Goal: Transaction & Acquisition: Purchase product/service

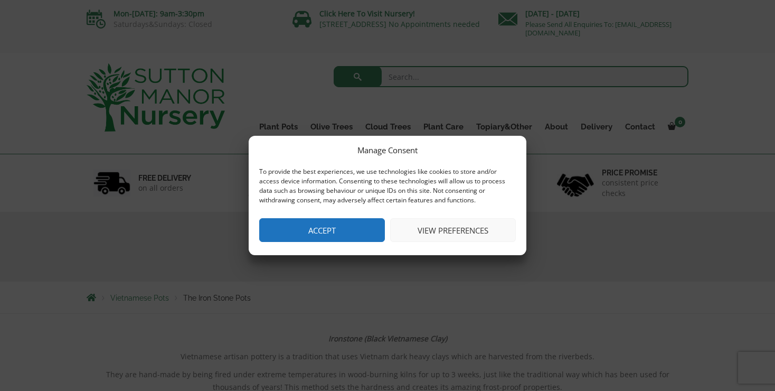
click at [310, 231] on button "Accept" at bounding box center [322, 230] width 126 height 24
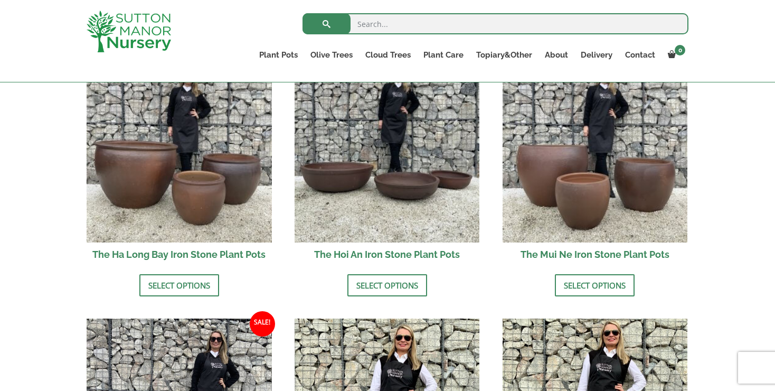
scroll to position [401, 0]
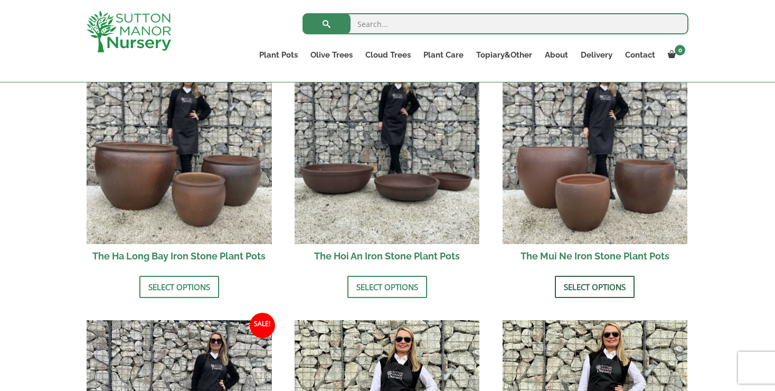
click at [598, 287] on link "Select options" at bounding box center [595, 287] width 80 height 22
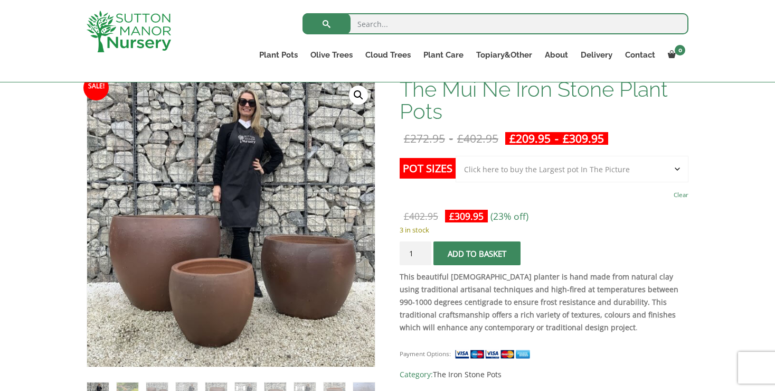
scroll to position [161, 0]
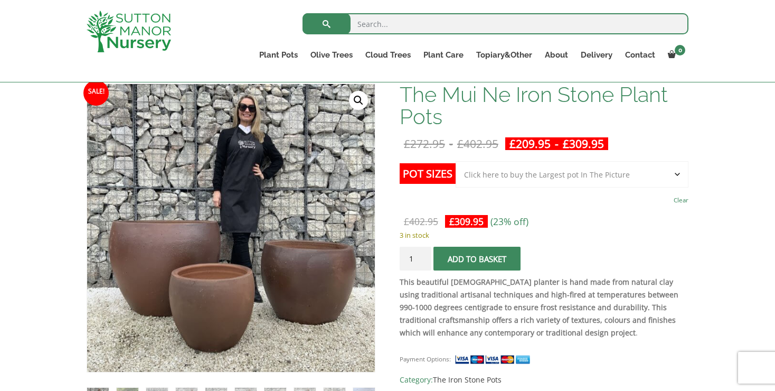
click at [674, 173] on select "Choose an option Click here to buy the 3rd to Largest Pot In The Picture Click …" at bounding box center [572, 174] width 233 height 26
select select "Click here to buy the 2nd to Largest Pot In The Picture"
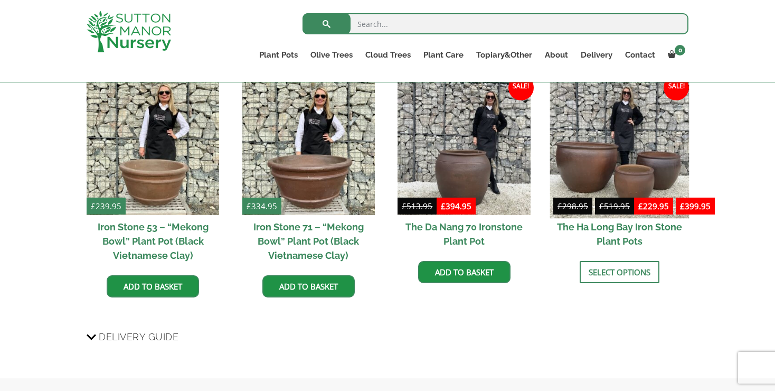
scroll to position [1192, 0]
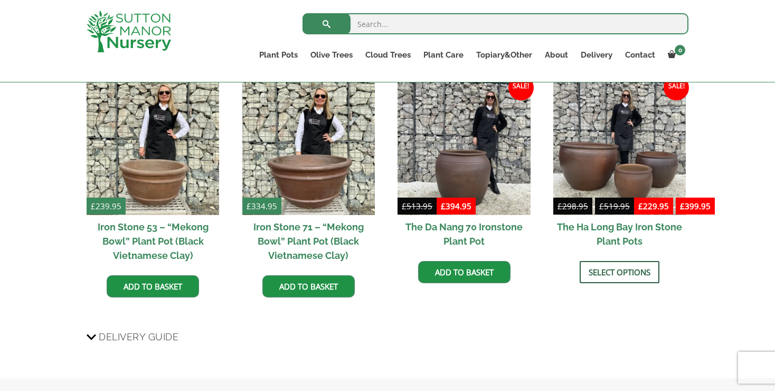
click at [625, 271] on link "Select options" at bounding box center [620, 272] width 80 height 22
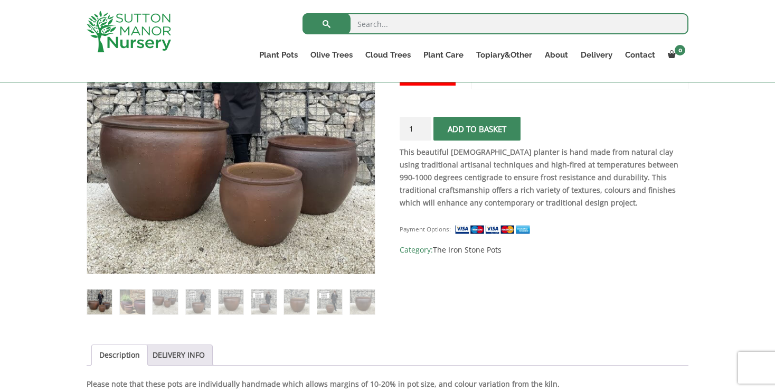
scroll to position [259, 0]
click at [192, 298] on img at bounding box center [198, 301] width 25 height 25
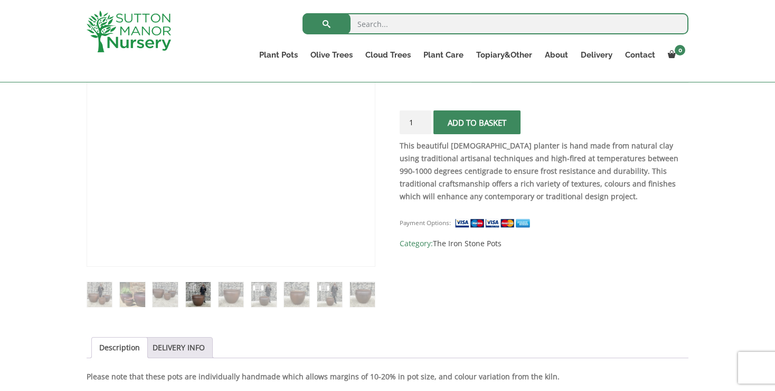
scroll to position [283, 0]
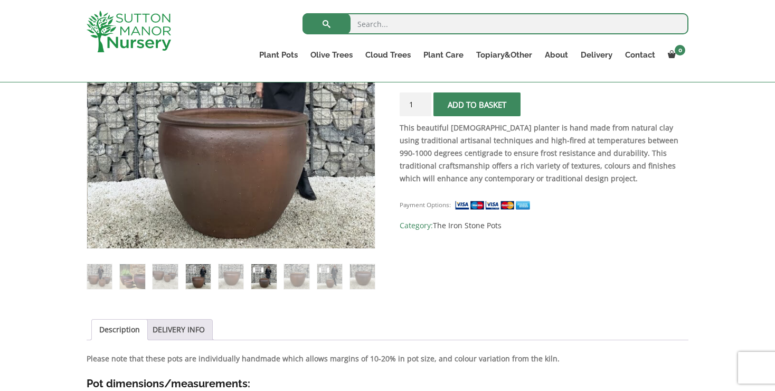
click at [264, 281] on img at bounding box center [263, 276] width 25 height 25
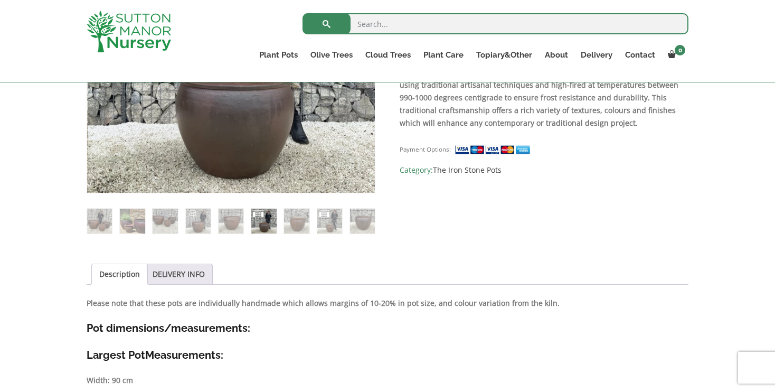
scroll to position [350, 0]
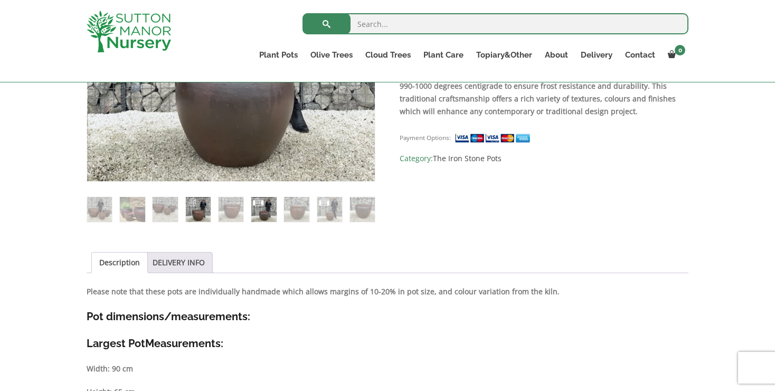
click at [198, 205] on img at bounding box center [198, 209] width 25 height 25
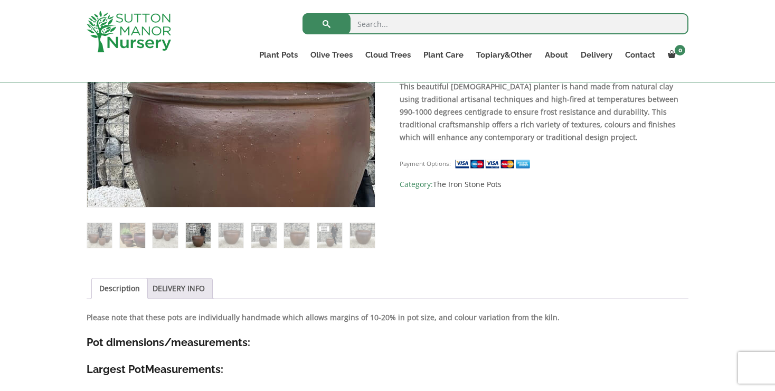
scroll to position [325, 0]
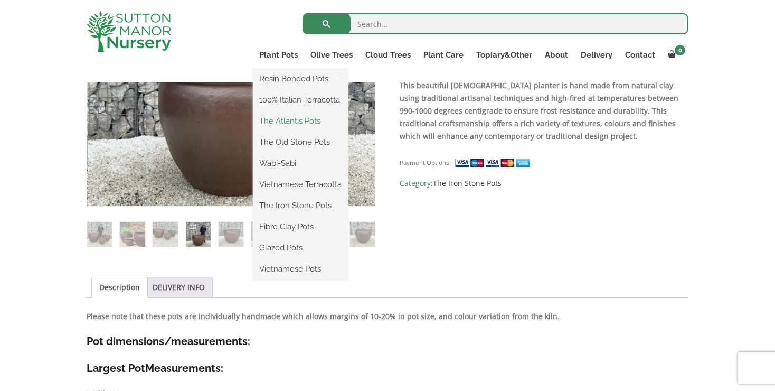
click at [292, 120] on link "The Atlantis Pots" at bounding box center [300, 121] width 95 height 16
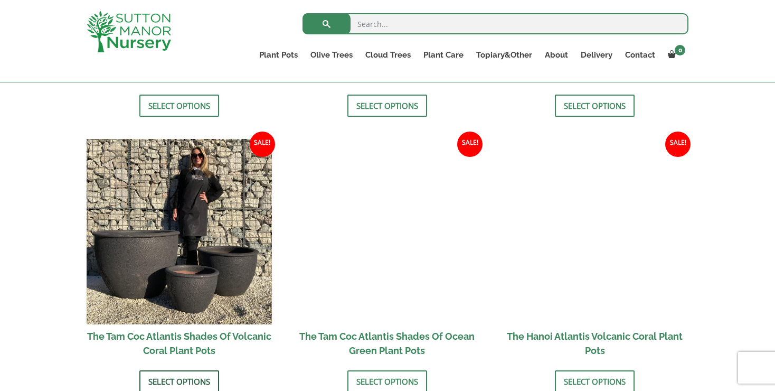
scroll to position [856, 0]
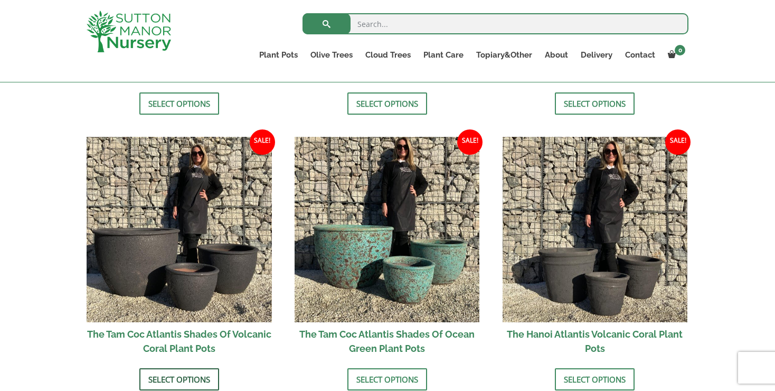
click at [171, 377] on link "Select options" at bounding box center [179, 379] width 80 height 22
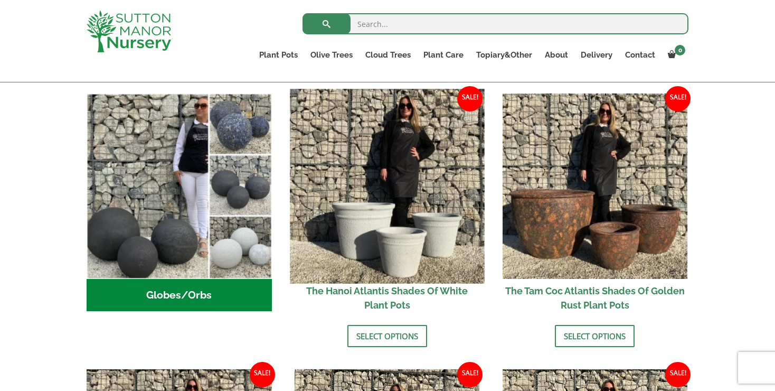
scroll to position [349, 0]
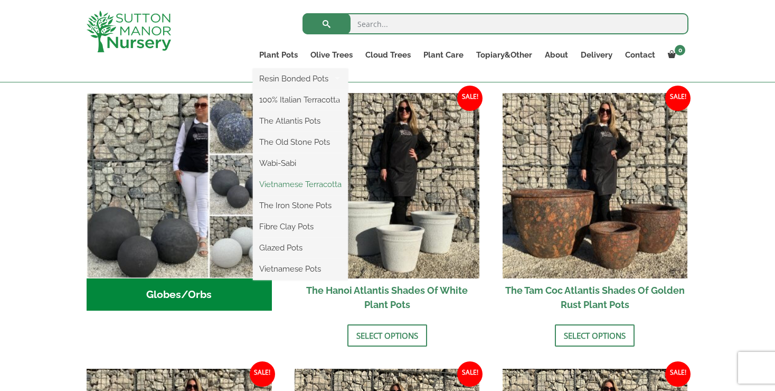
click at [279, 180] on link "Vietnamese Terracotta" at bounding box center [300, 184] width 95 height 16
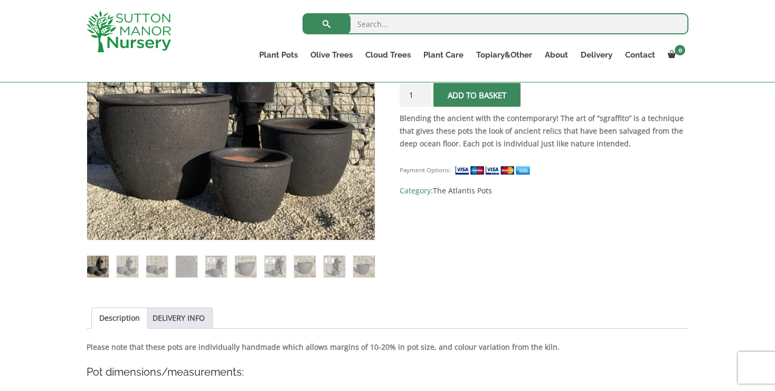
scroll to position [293, 0]
click at [213, 261] on img at bounding box center [216, 266] width 22 height 22
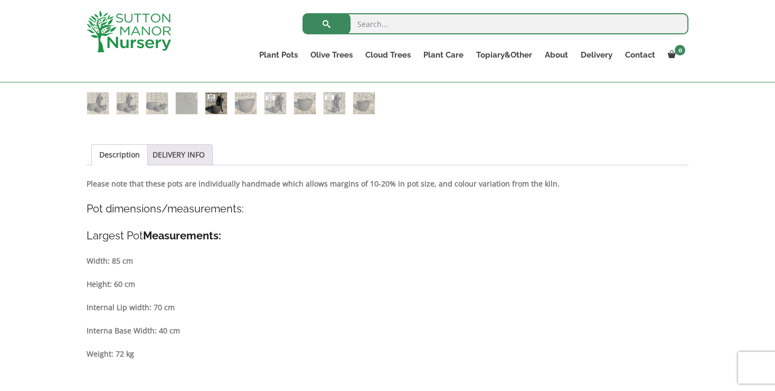
scroll to position [457, 0]
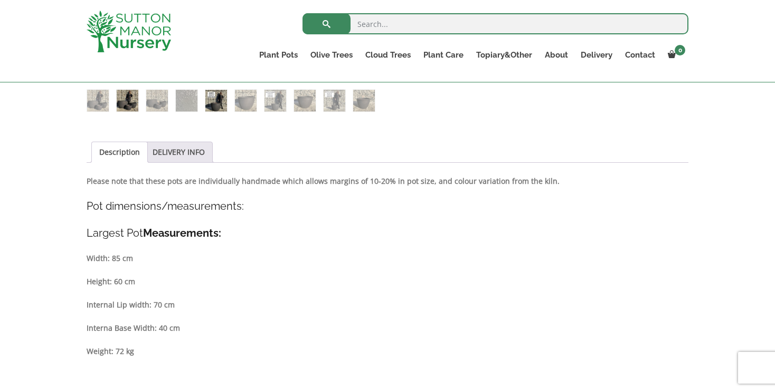
click at [130, 98] on img at bounding box center [128, 101] width 22 height 22
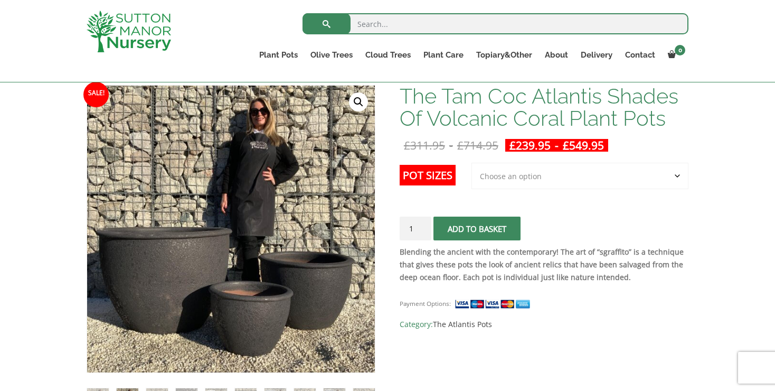
scroll to position [158, 0]
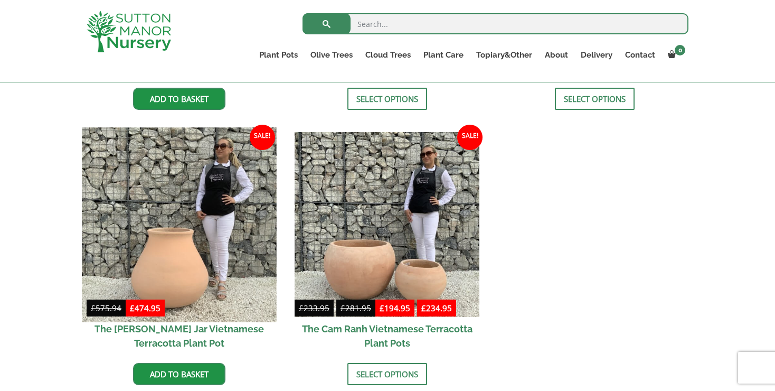
scroll to position [500, 0]
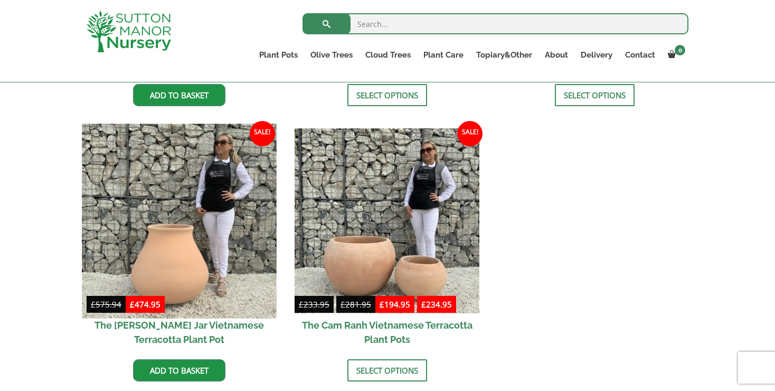
click at [259, 307] on img at bounding box center [179, 221] width 194 height 194
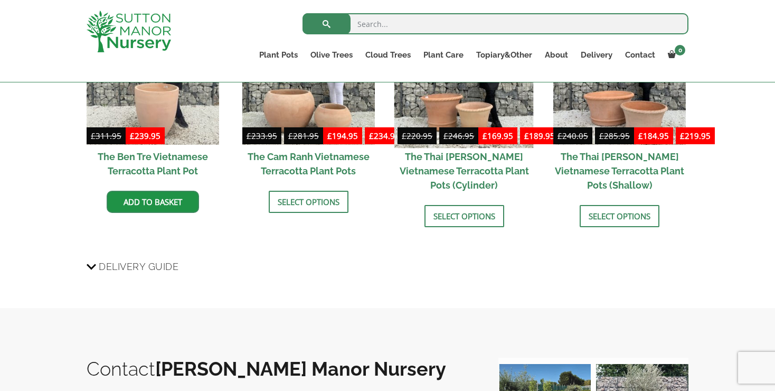
scroll to position [958, 0]
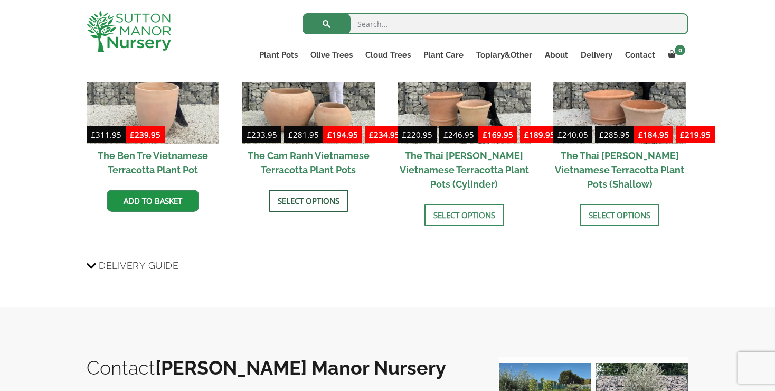
click at [302, 198] on link "Select options" at bounding box center [309, 201] width 80 height 22
click at [624, 214] on link "Select options" at bounding box center [620, 215] width 80 height 22
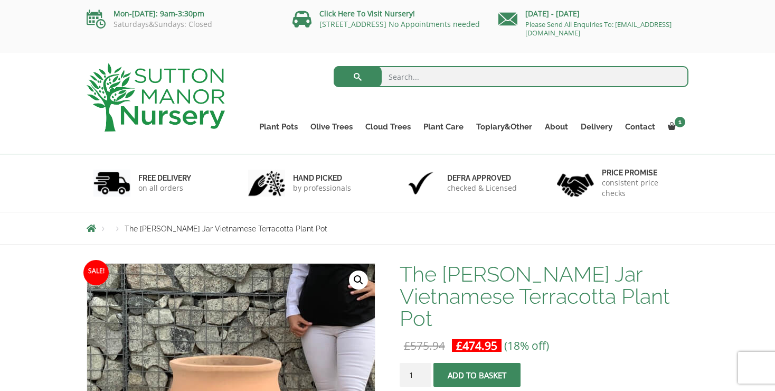
scroll to position [0, 0]
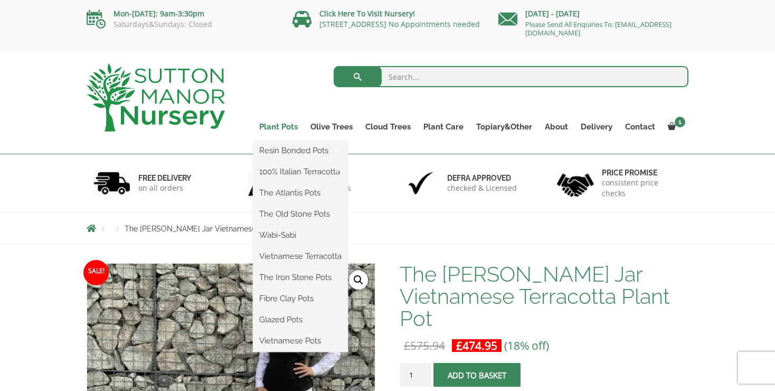
click at [285, 126] on link "Plant Pots" at bounding box center [278, 126] width 51 height 15
click at [273, 127] on link "Plant Pots" at bounding box center [278, 126] width 51 height 15
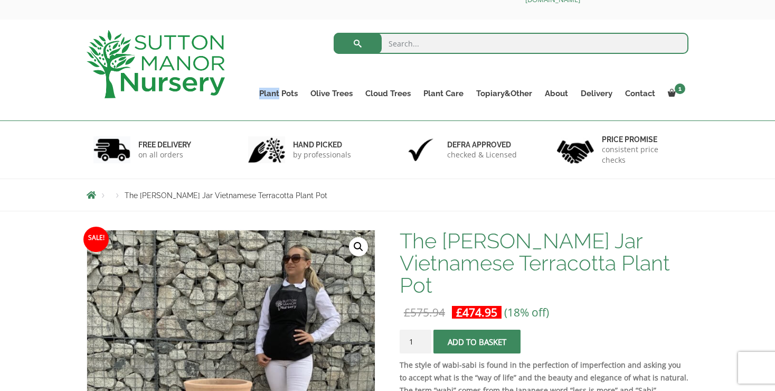
scroll to position [36, 0]
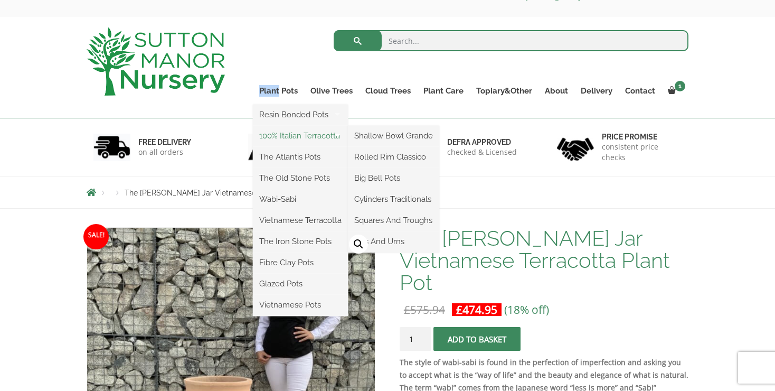
click at [285, 134] on link "100% Italian Terracotta" at bounding box center [300, 136] width 95 height 16
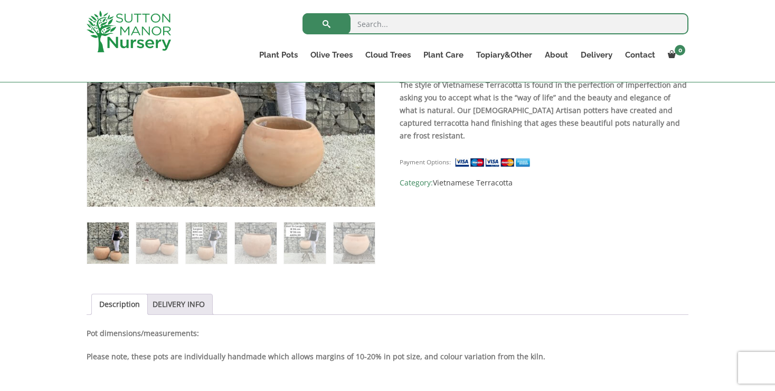
scroll to position [327, 0]
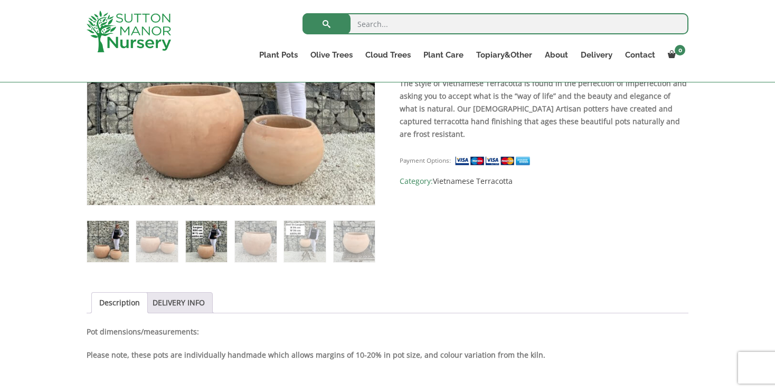
click at [205, 245] on img at bounding box center [207, 242] width 42 height 42
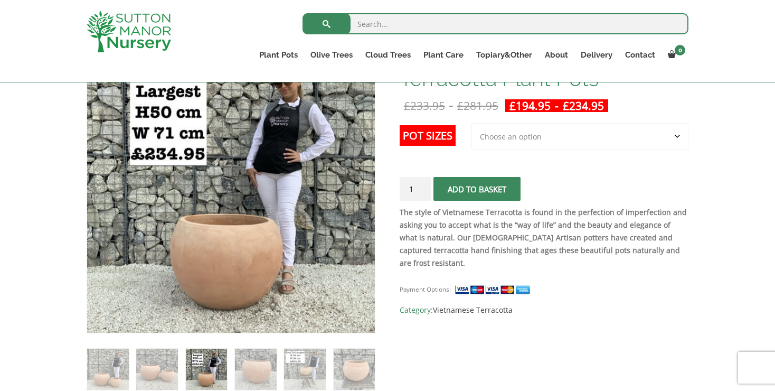
scroll to position [198, 0]
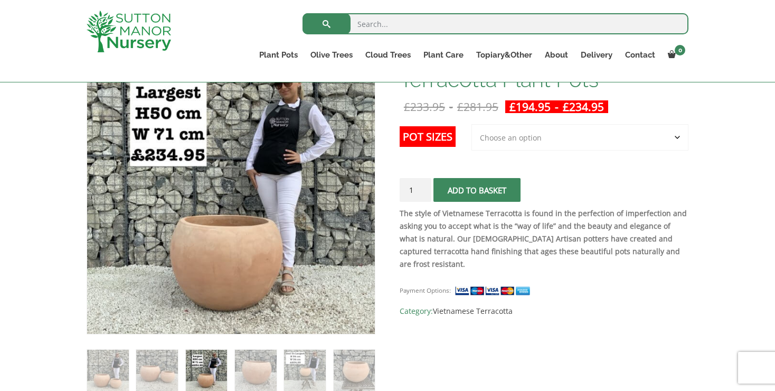
click at [678, 135] on select "Choose an option 2nd to Largest Pot In The Picture Largest pot In The Picture" at bounding box center [580, 137] width 217 height 26
select select "Largest pot In The Picture"
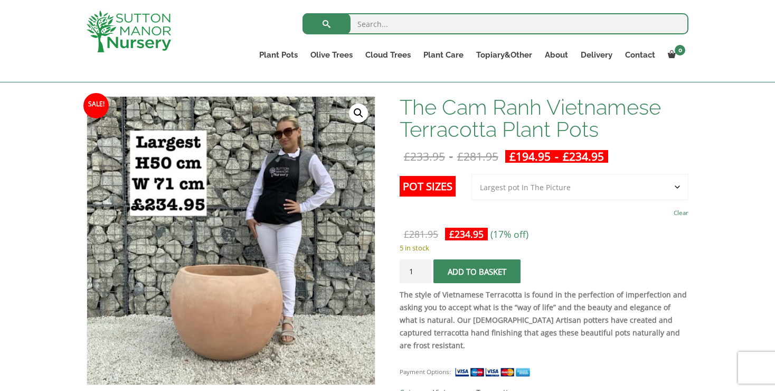
scroll to position [148, 0]
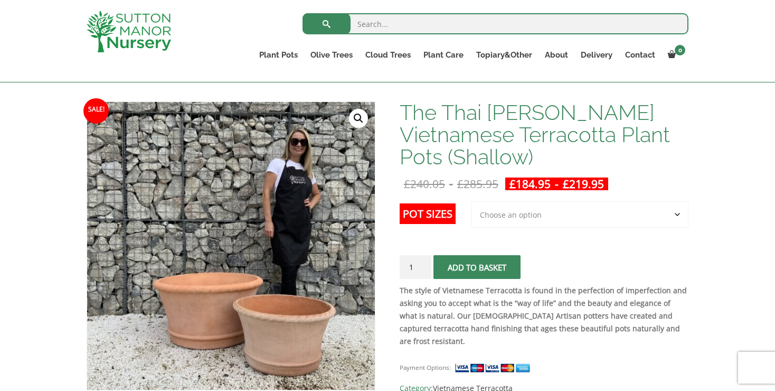
scroll to position [149, 0]
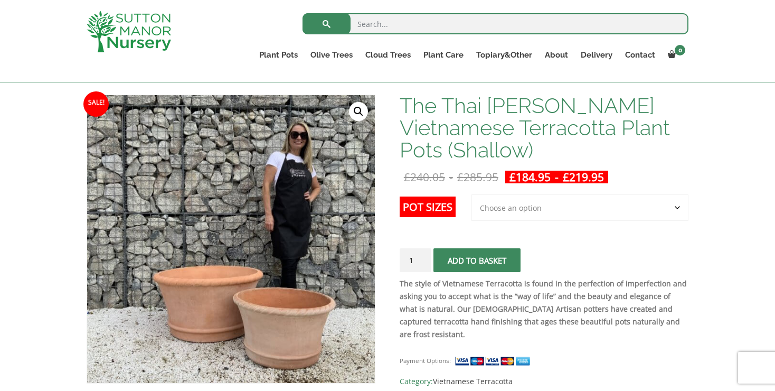
click at [677, 206] on select "Choose an option 2nd to Largest Pot In The Picture Largest pot In The Picture" at bounding box center [580, 207] width 217 height 26
select select "Largest pot In The Picture"
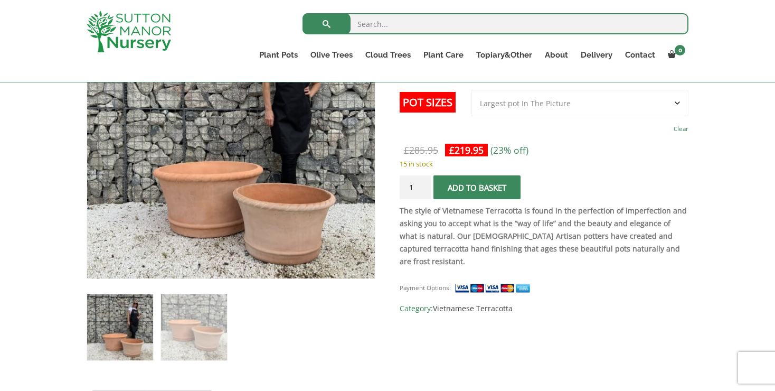
scroll to position [248, 0]
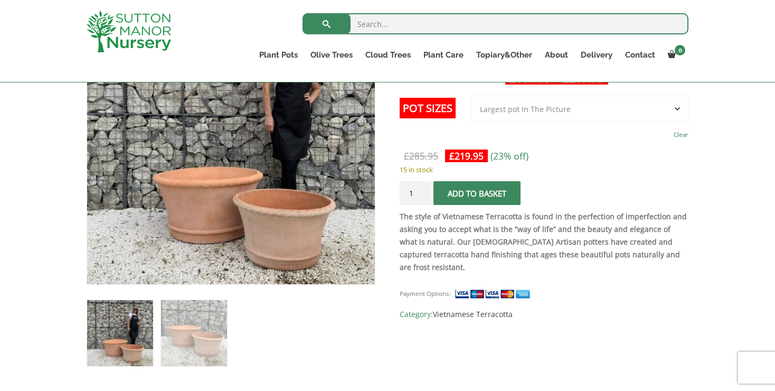
click at [476, 192] on button "Add to basket" at bounding box center [477, 193] width 87 height 24
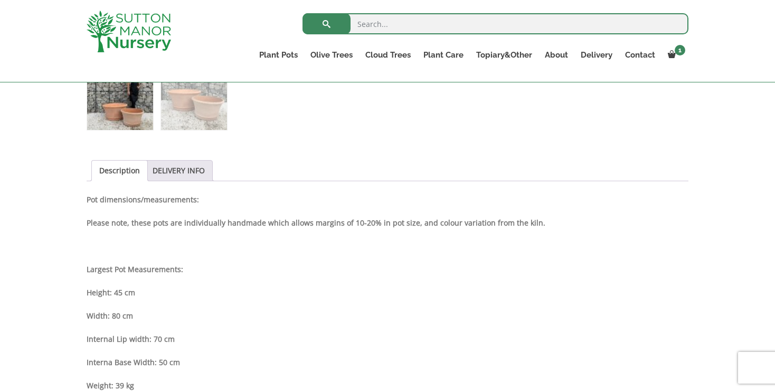
scroll to position [534, 0]
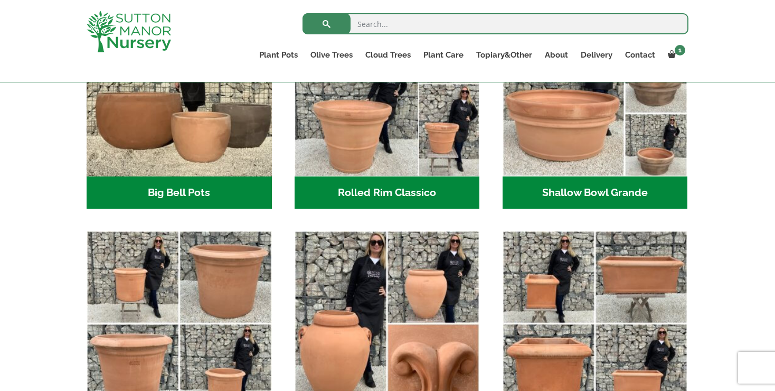
scroll to position [399, 0]
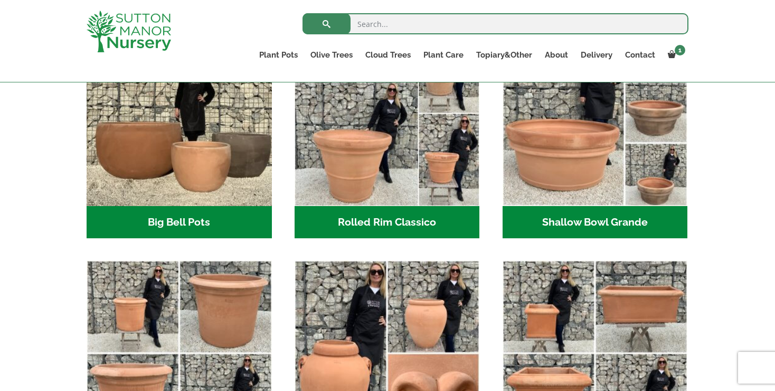
click at [190, 218] on h2 "Big Bell Pots (10)" at bounding box center [179, 222] width 185 height 33
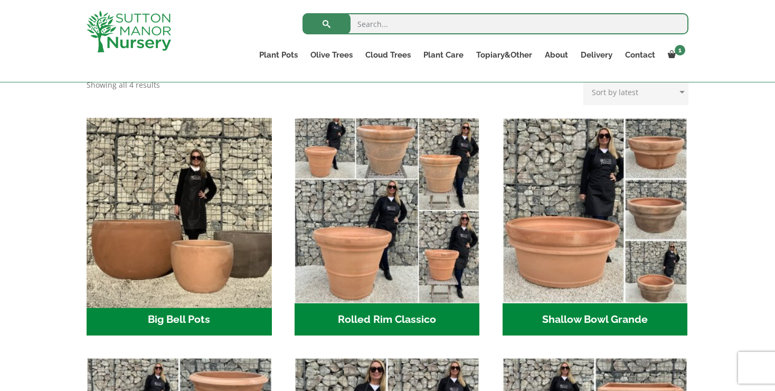
scroll to position [298, 0]
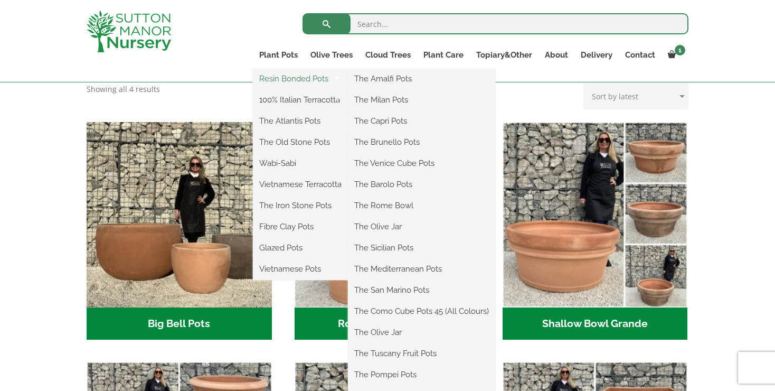
click at [289, 76] on link "Resin Bonded Pots" at bounding box center [300, 79] width 95 height 16
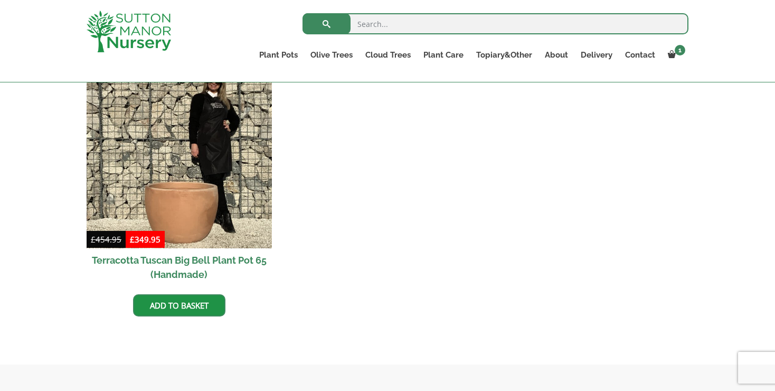
scroll to position [1117, 0]
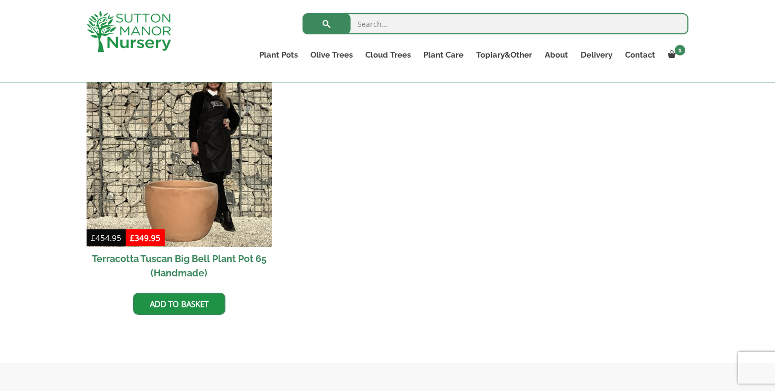
click at [177, 257] on h2 "Terracotta Tuscan Big Bell Plant Pot 65 (Handmade)" at bounding box center [179, 266] width 185 height 38
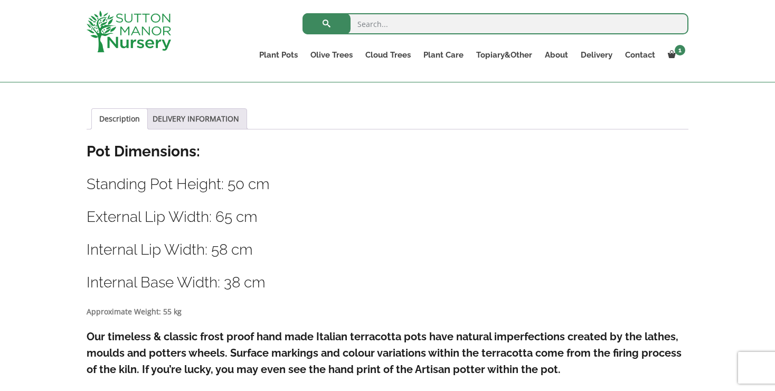
scroll to position [537, 0]
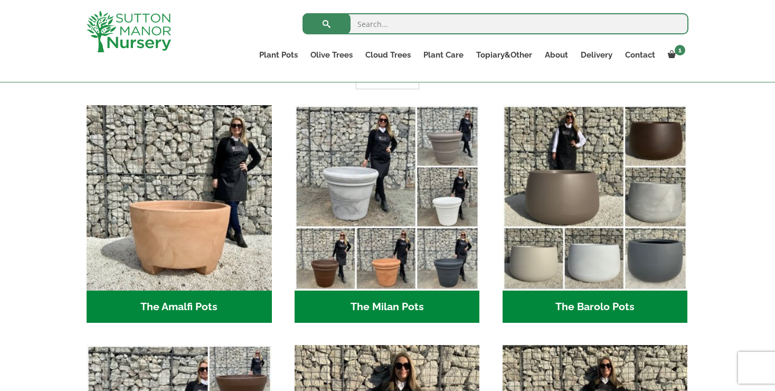
scroll to position [266, 0]
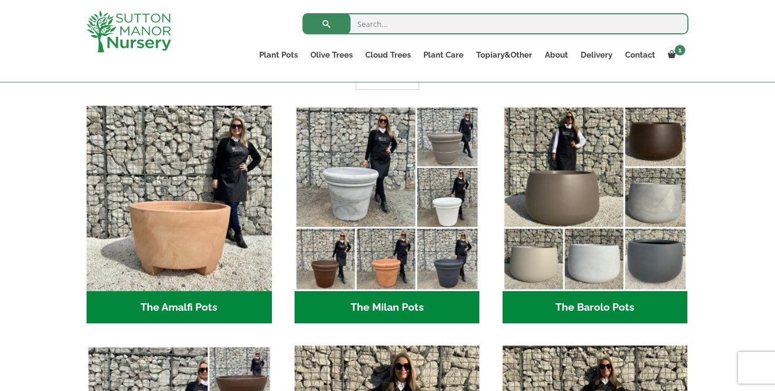
click at [603, 308] on h2 "The Barolo Pots (36)" at bounding box center [595, 307] width 185 height 33
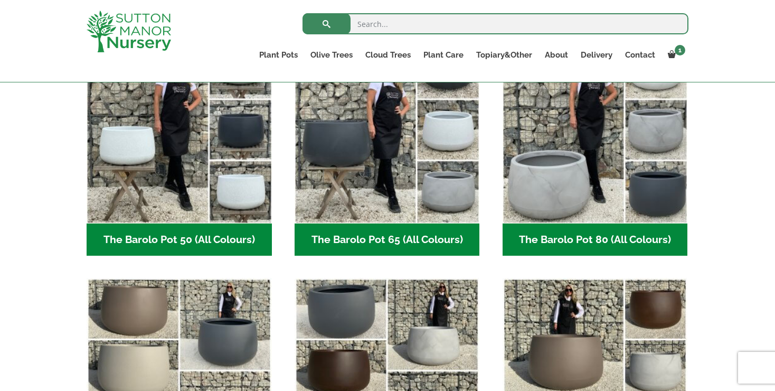
scroll to position [323, 0]
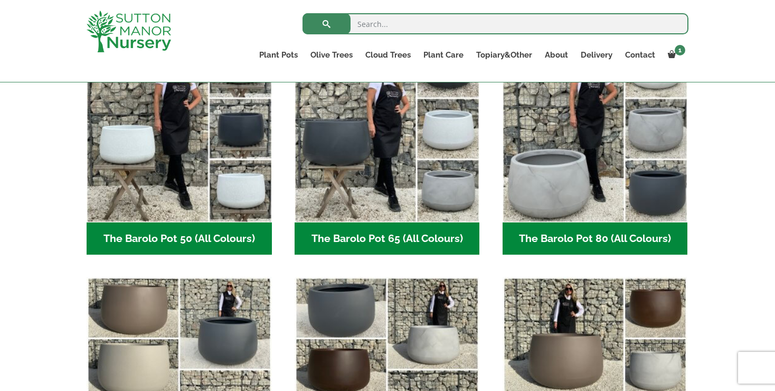
click at [575, 238] on h2 "The Barolo Pot 80 (All Colours) (6)" at bounding box center [595, 238] width 185 height 33
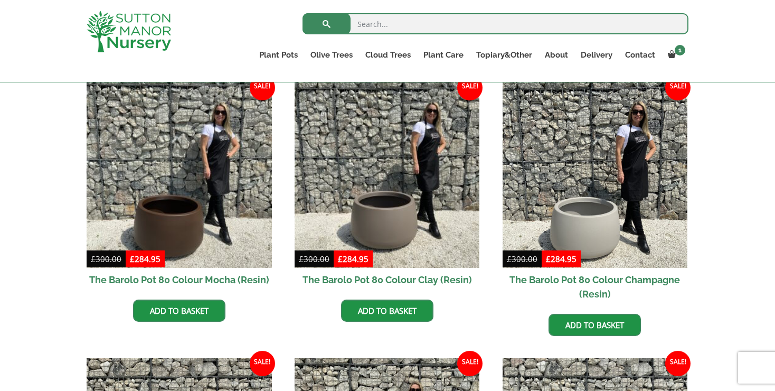
scroll to position [259, 0]
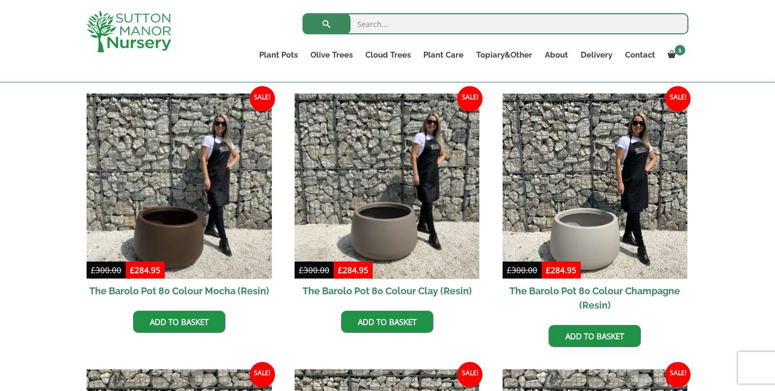
click at [183, 288] on h2 "The Barolo Pot 80 Colour Mocha (Resin)" at bounding box center [179, 291] width 185 height 24
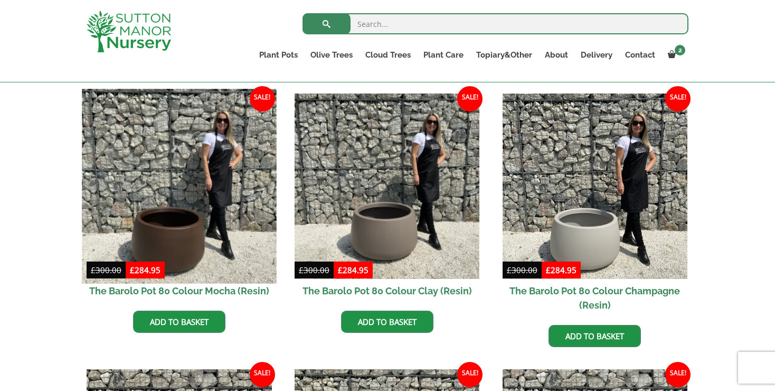
click at [180, 136] on img at bounding box center [179, 186] width 194 height 194
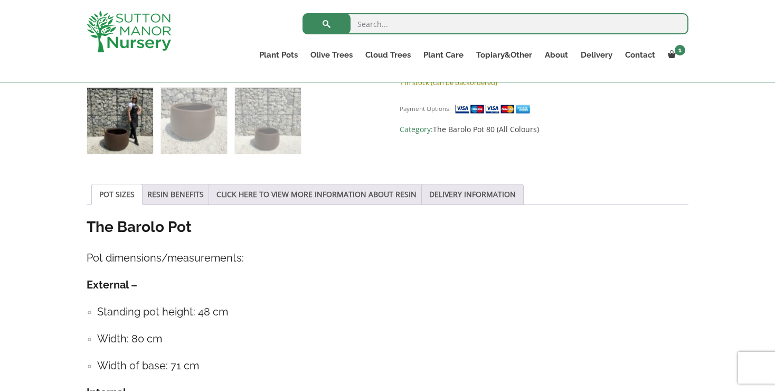
scroll to position [459, 0]
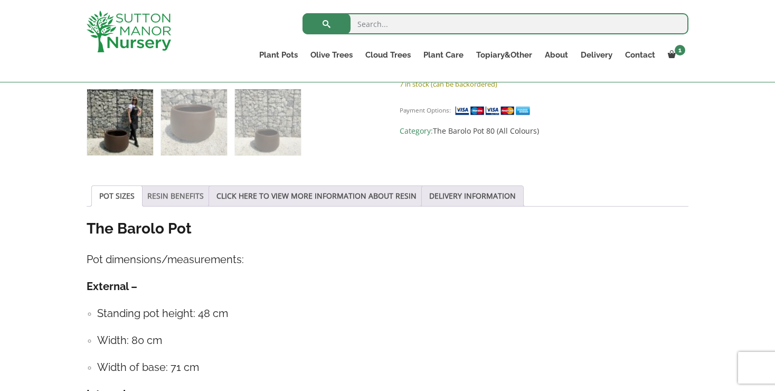
click at [184, 198] on link "RESIN BENEFITS" at bounding box center [175, 196] width 57 height 20
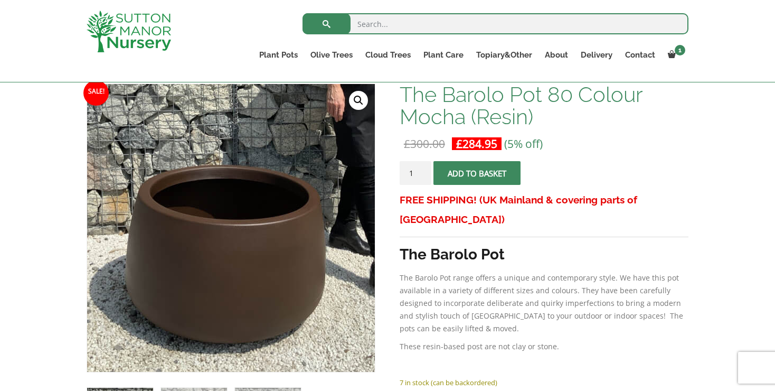
scroll to position [152, 0]
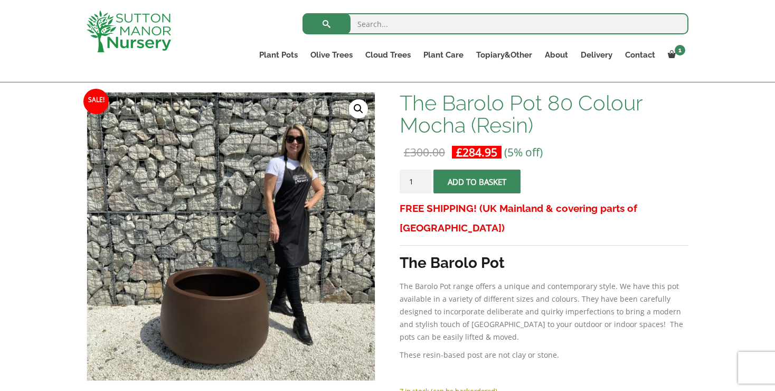
click at [474, 182] on button "Add to basket" at bounding box center [477, 182] width 87 height 24
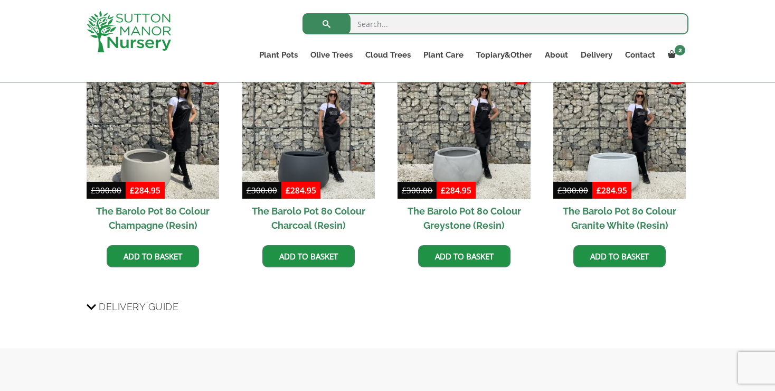
scroll to position [886, 0]
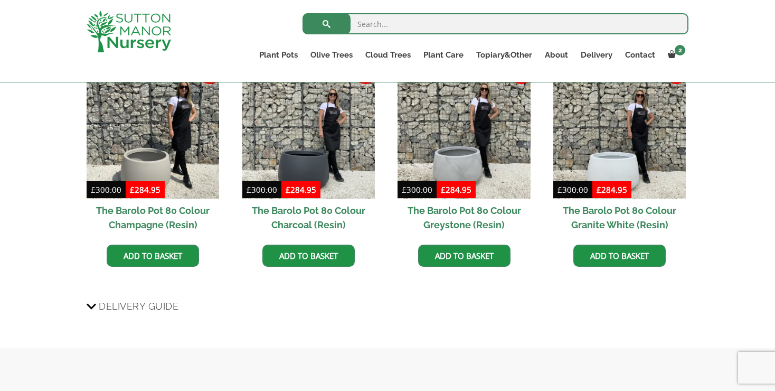
click at [310, 209] on h2 "The Barolo Pot 80 Colour Charcoal (Resin)" at bounding box center [308, 218] width 133 height 38
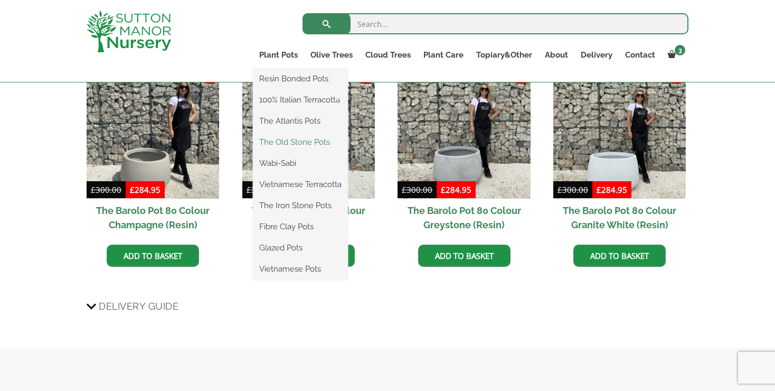
click at [293, 140] on link "The Old Stone Pots" at bounding box center [300, 142] width 95 height 16
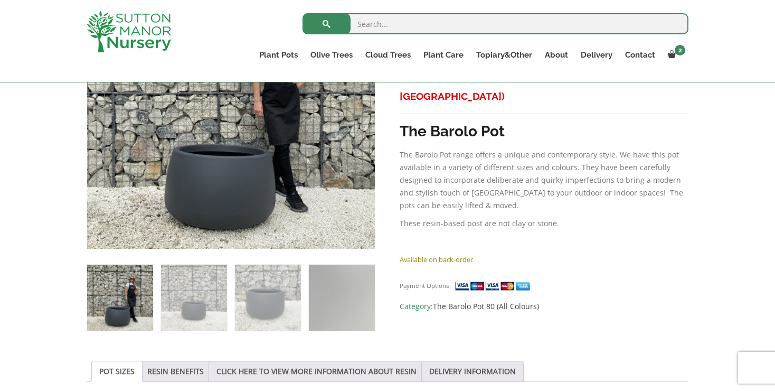
scroll to position [280, 0]
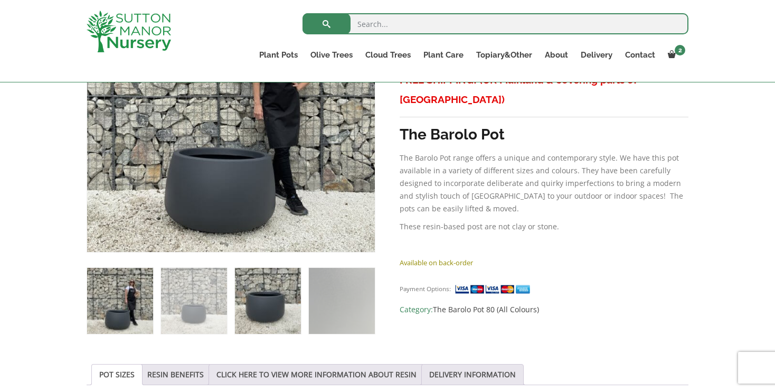
click at [273, 295] on img at bounding box center [268, 301] width 66 height 66
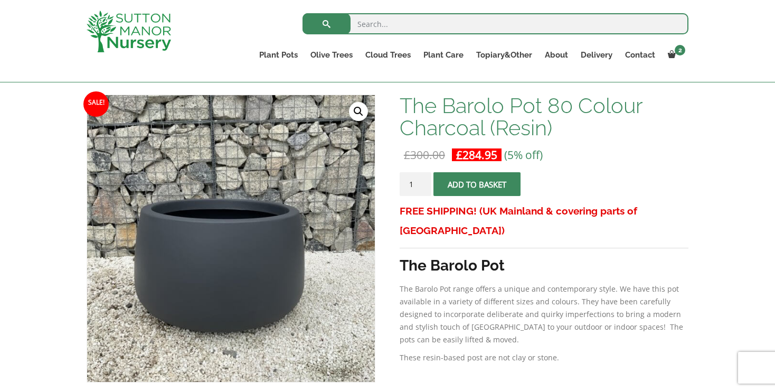
scroll to position [148, 0]
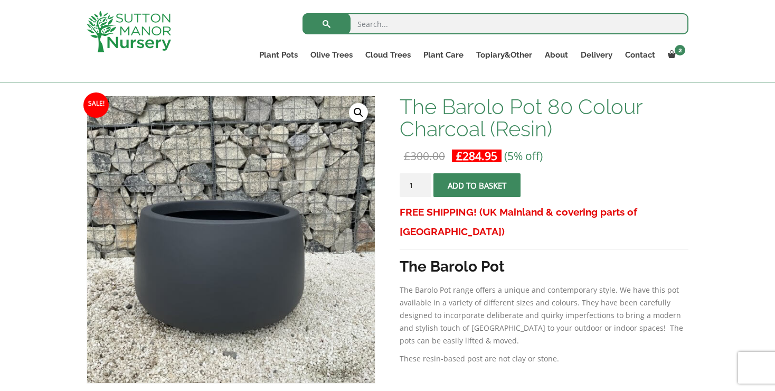
click at [475, 183] on button "Add to basket" at bounding box center [477, 185] width 87 height 24
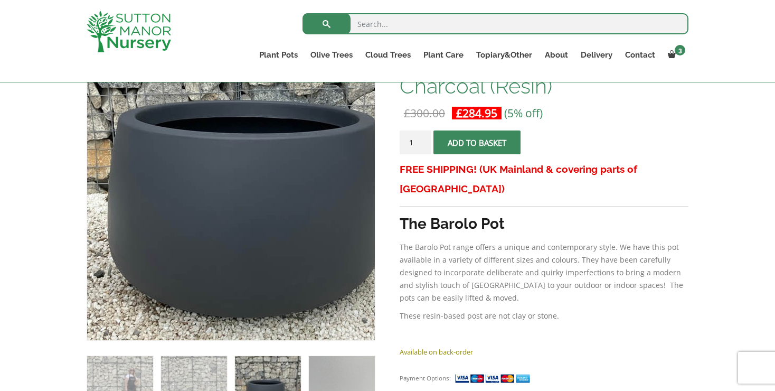
scroll to position [184, 0]
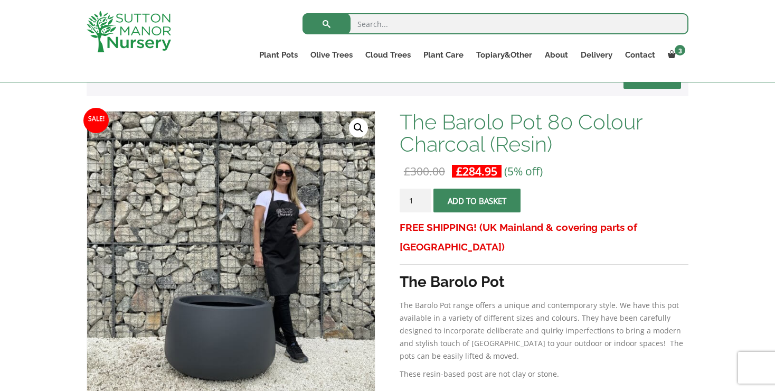
scroll to position [182, 0]
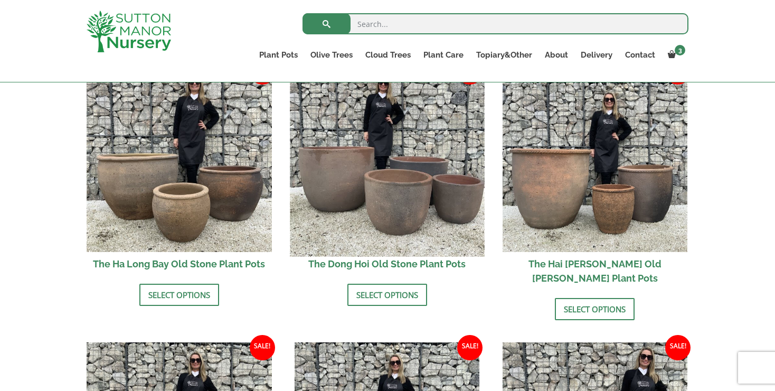
scroll to position [388, 0]
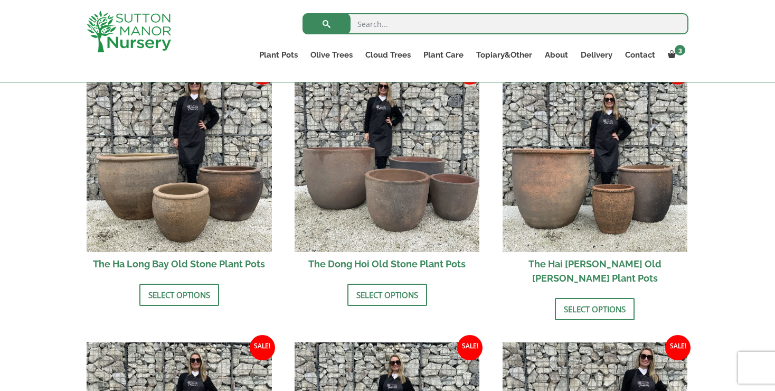
click at [377, 261] on h2 "The Dong Hoi Old Stone Plant Pots" at bounding box center [387, 264] width 185 height 24
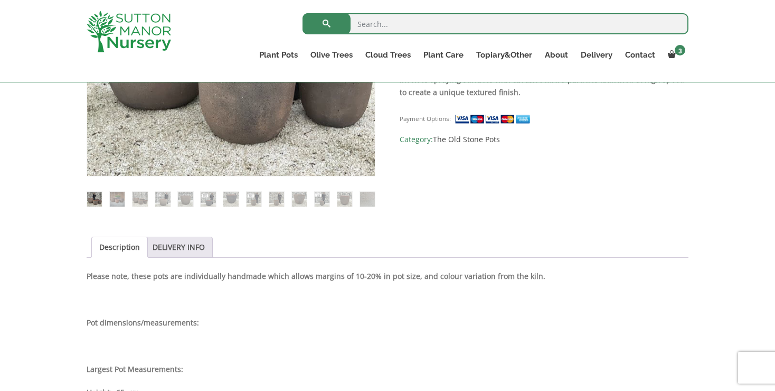
scroll to position [359, 0]
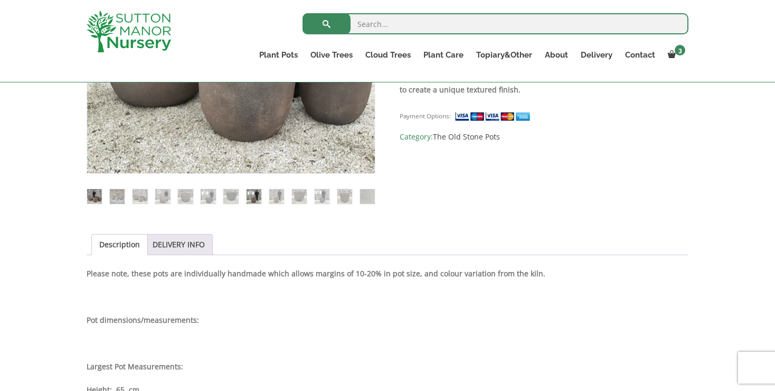
click at [253, 194] on img at bounding box center [254, 196] width 15 height 15
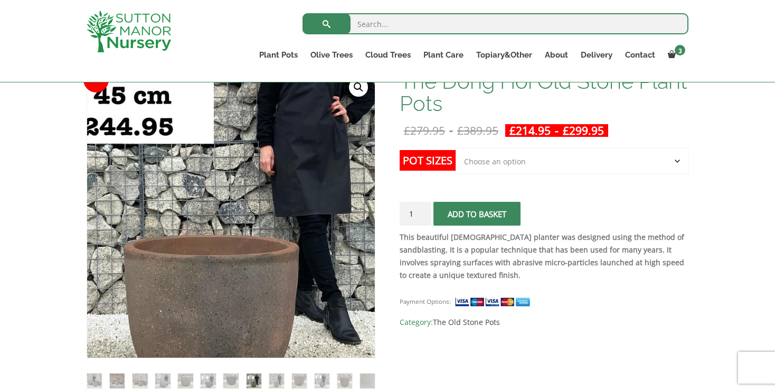
scroll to position [167, 0]
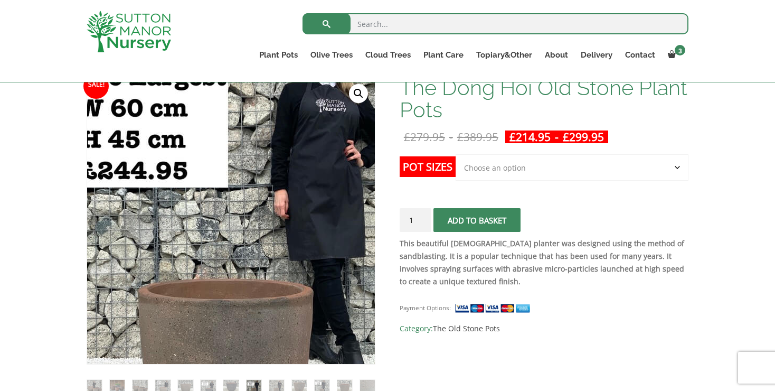
click at [230, 186] on img at bounding box center [232, 244] width 468 height 468
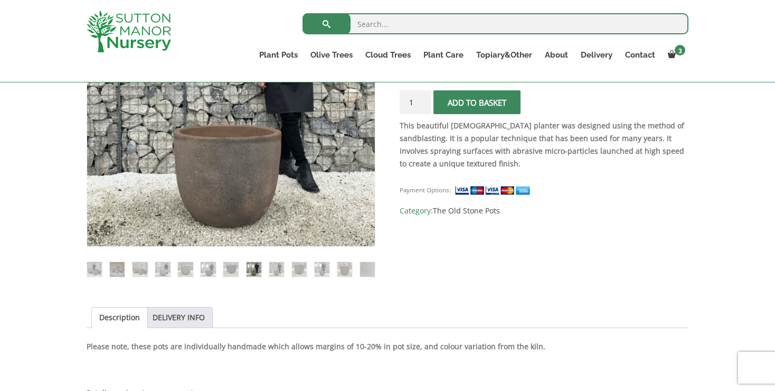
scroll to position [298, 0]
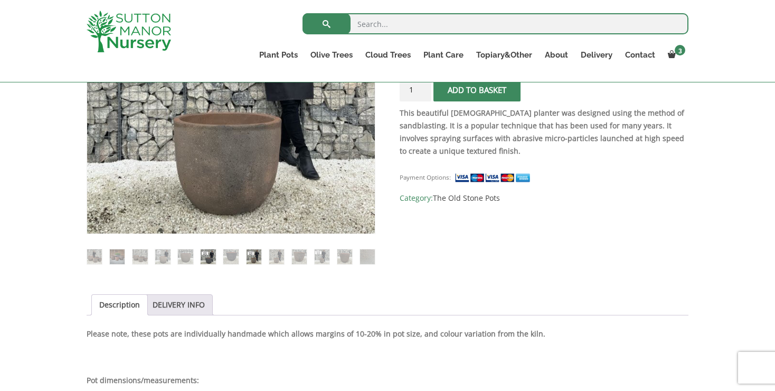
click at [207, 253] on img at bounding box center [208, 256] width 15 height 15
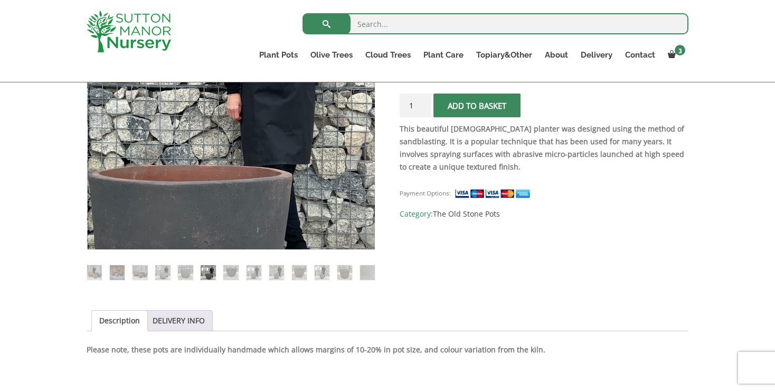
scroll to position [287, 0]
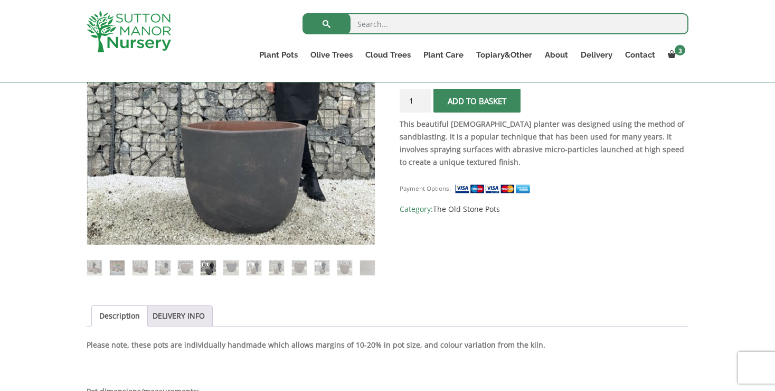
click at [481, 99] on button "Add to basket" at bounding box center [477, 101] width 87 height 24
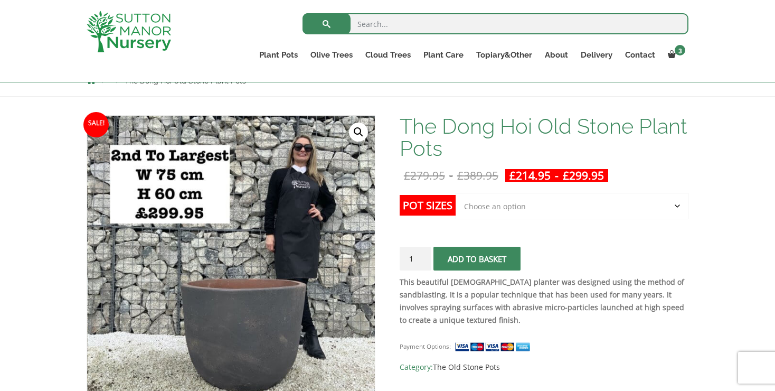
scroll to position [128, 0]
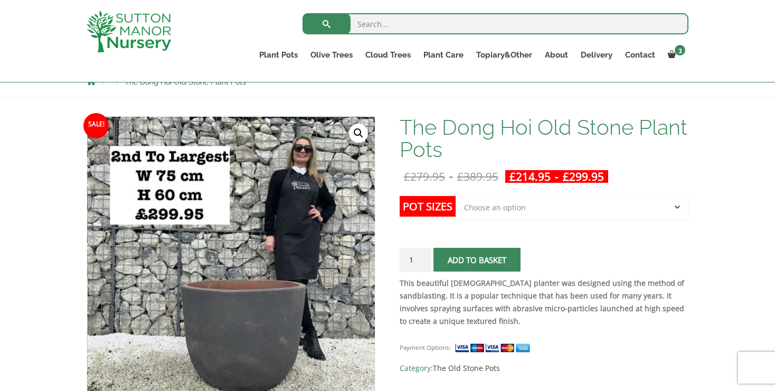
click at [677, 203] on select "Choose an option Click here to buy the 4th to Largest Pot In The Picture Click …" at bounding box center [572, 207] width 233 height 26
select select "Click here to buy the 3rd to Largest Pot In The Picture"
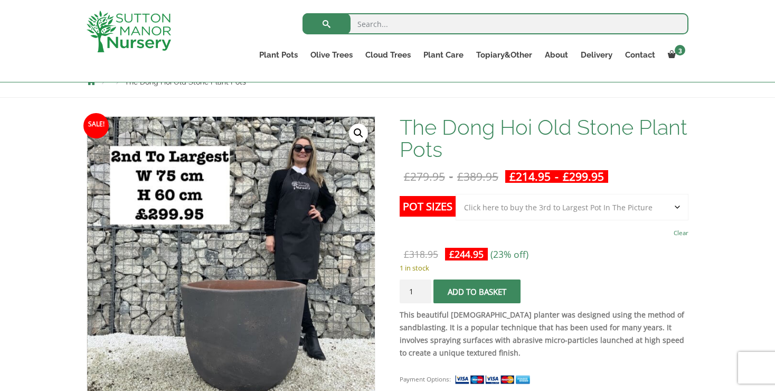
click at [478, 288] on button "Add to basket" at bounding box center [477, 291] width 87 height 24
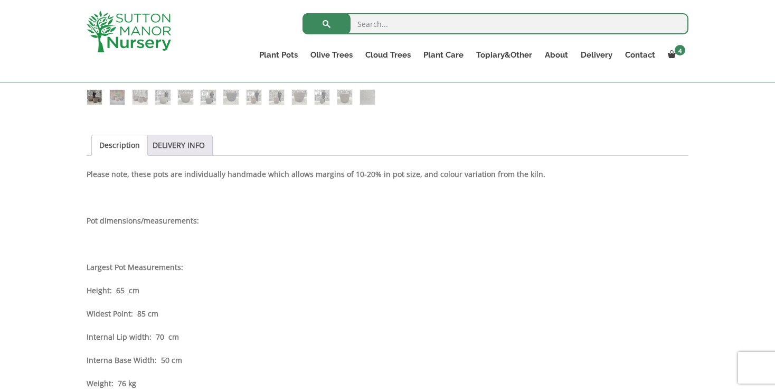
scroll to position [509, 0]
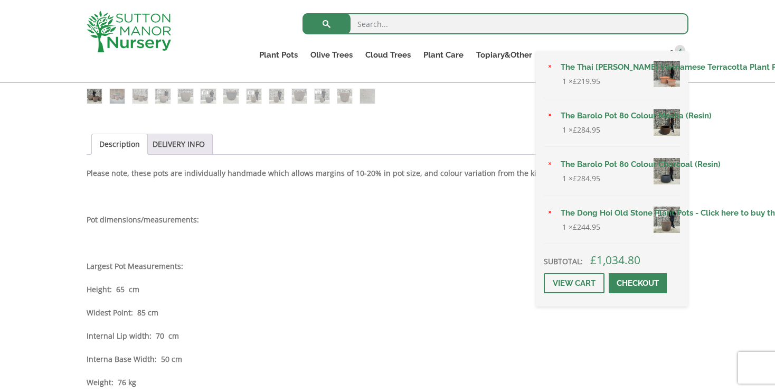
click at [669, 233] on img at bounding box center [667, 219] width 26 height 26
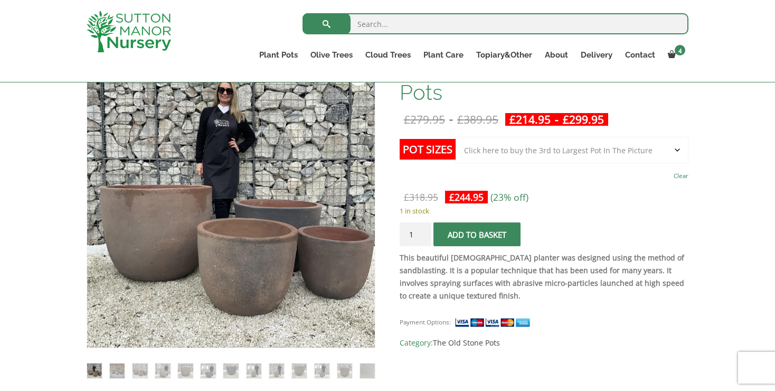
scroll to position [187, 0]
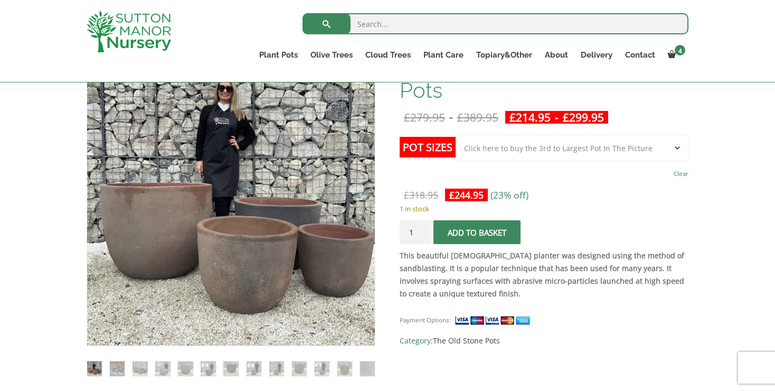
click at [675, 145] on select "Choose an option Click here to buy the 4th to Largest Pot In The Picture Click …" at bounding box center [572, 148] width 233 height 26
click at [676, 145] on select "Choose an option Click here to buy the 4th to Largest Pot In The Picture Click …" at bounding box center [572, 148] width 233 height 26
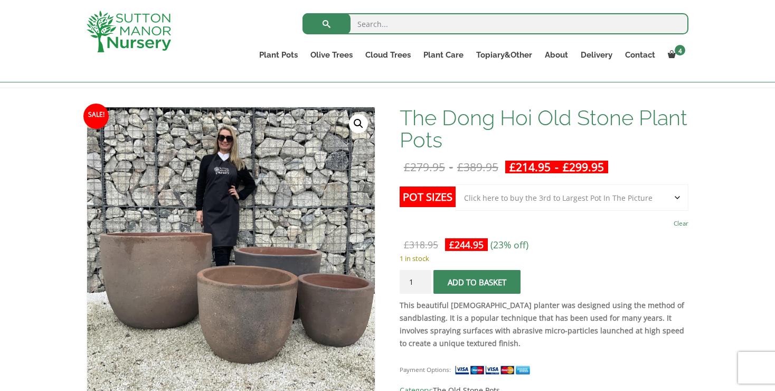
scroll to position [138, 0]
click at [675, 195] on select "Choose an option Click here to buy the 4th to Largest Pot In The Picture Click …" at bounding box center [572, 197] width 233 height 26
select select "Click here to buy the 2nd to Largest Pot In The Picture"
click at [474, 280] on button "Add to basket" at bounding box center [477, 281] width 87 height 24
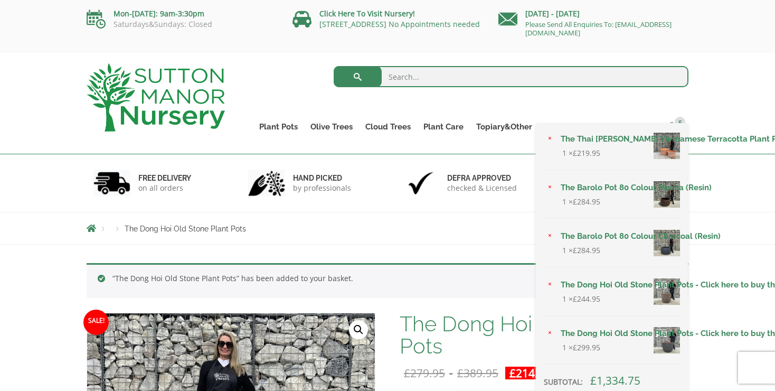
click at [681, 123] on span "5" at bounding box center [680, 122] width 11 height 11
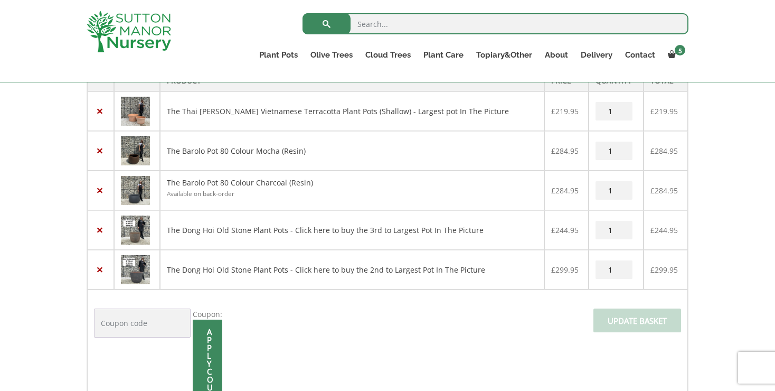
scroll to position [245, 0]
click at [141, 227] on img at bounding box center [135, 229] width 29 height 29
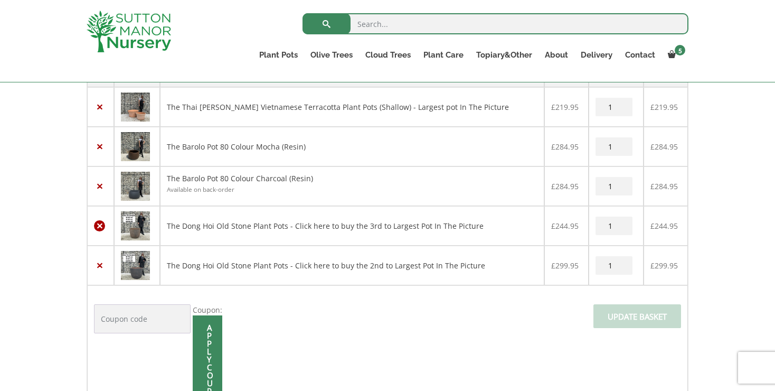
click at [100, 224] on link "×" at bounding box center [99, 225] width 11 height 11
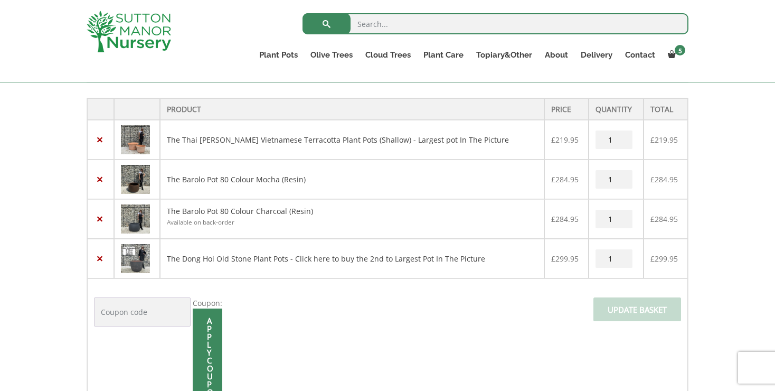
scroll to position [260, 0]
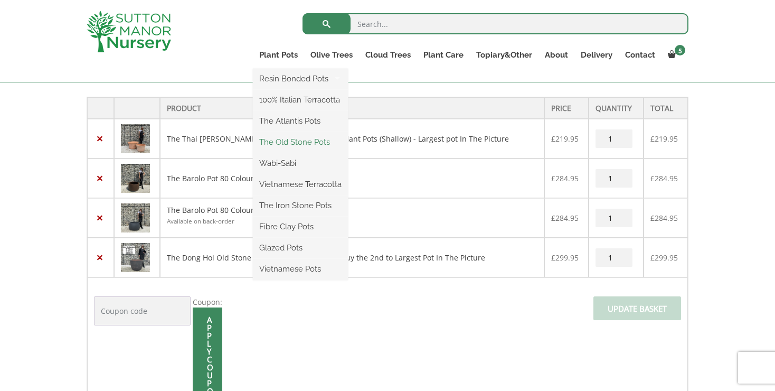
click at [283, 139] on link "The Old Stone Pots" at bounding box center [300, 142] width 95 height 16
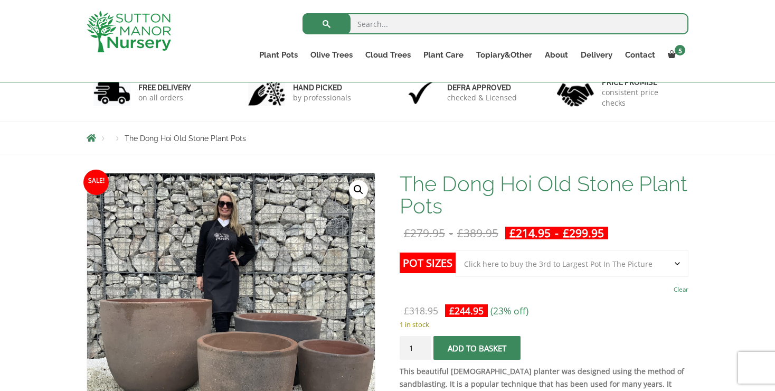
scroll to position [67, 0]
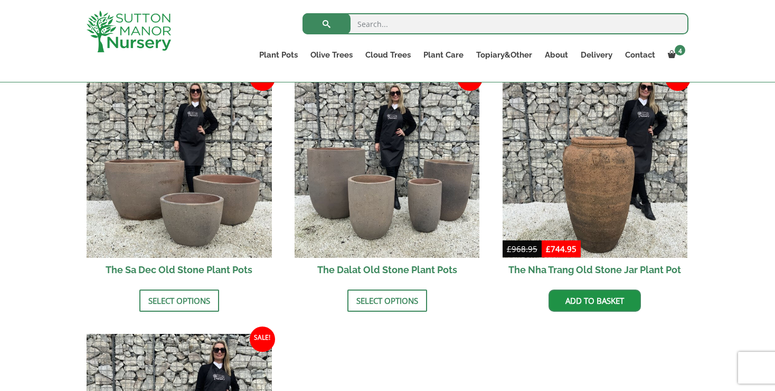
scroll to position [671, 0]
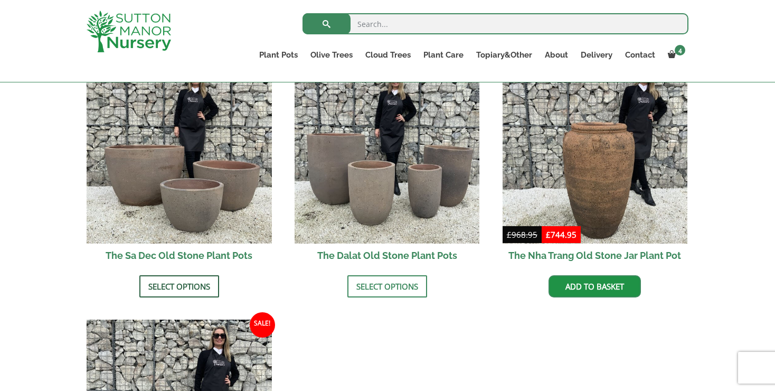
click at [176, 275] on link "Select options" at bounding box center [179, 286] width 80 height 22
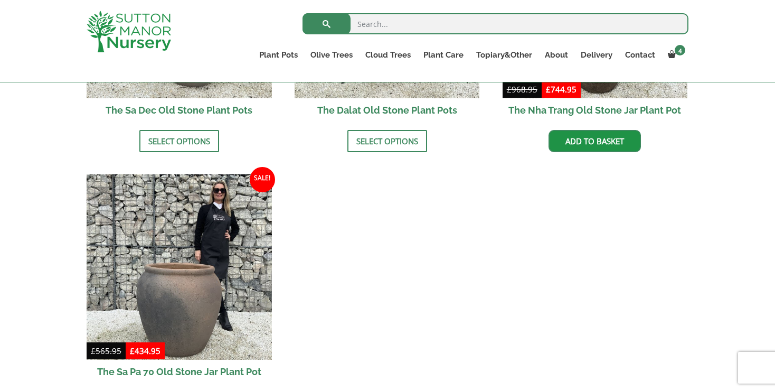
scroll to position [800, 0]
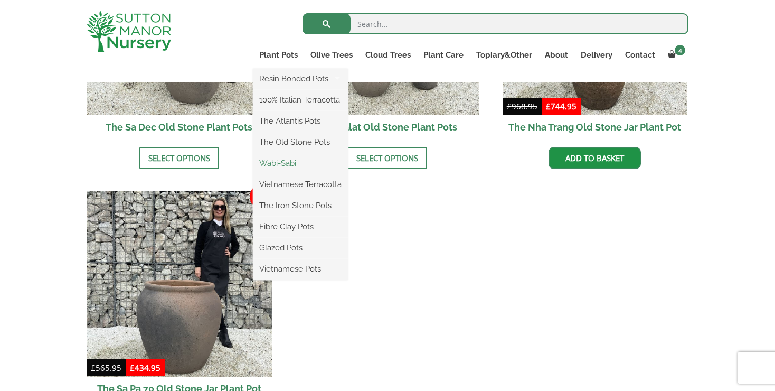
click at [283, 163] on link "Wabi-Sabi" at bounding box center [300, 163] width 95 height 16
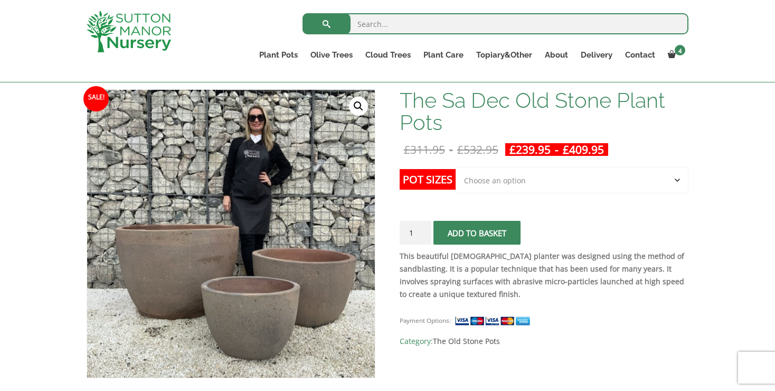
scroll to position [163, 0]
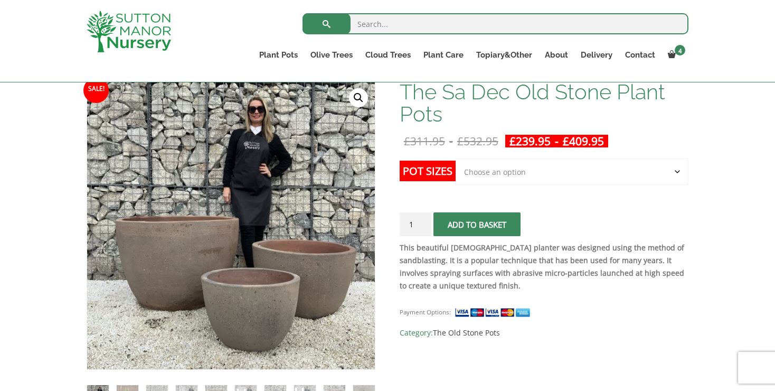
click at [679, 171] on select "Choose an option Click here to buy the 3rd to Largest Pot In The Picture Click …" at bounding box center [572, 171] width 233 height 26
select select "Click here to buy the 2nd to Largest Pot In The Picture"
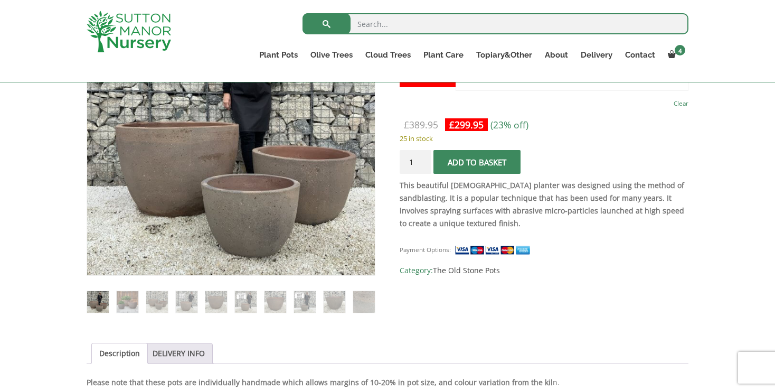
scroll to position [264, 0]
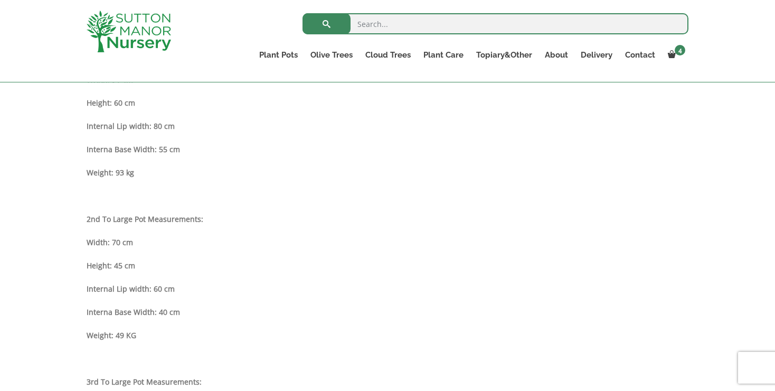
scroll to position [635, 0]
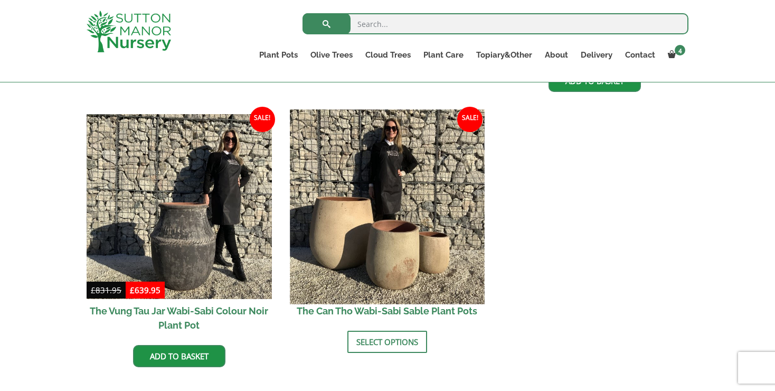
scroll to position [1331, 0]
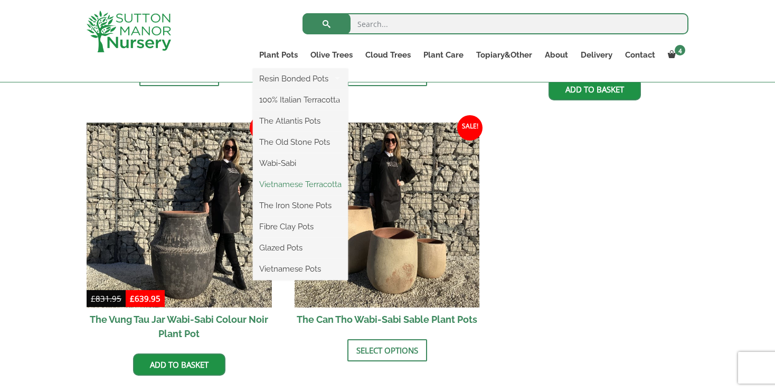
click at [284, 183] on link "Vietnamese Terracotta" at bounding box center [300, 184] width 95 height 16
click at [286, 204] on link "The Iron Stone Pots" at bounding box center [300, 206] width 95 height 16
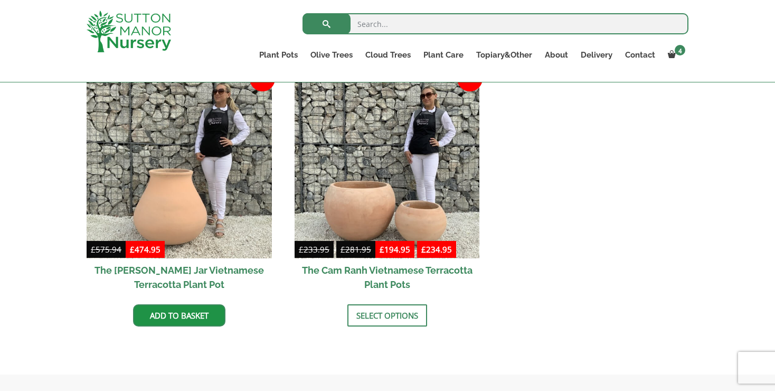
scroll to position [553, 0]
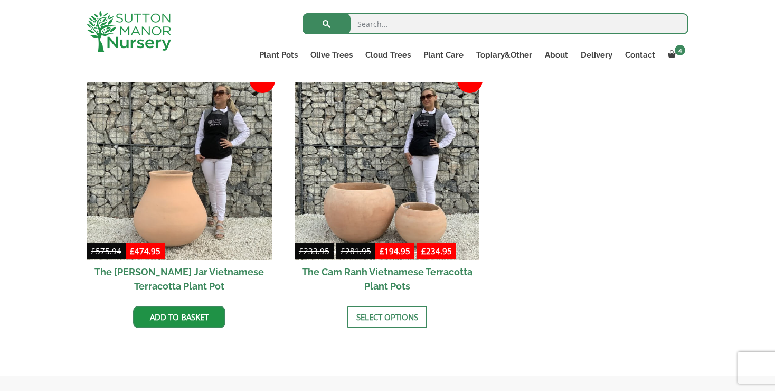
click at [381, 269] on h2 "The Cam Ranh Vietnamese Terracotta Plant Pots" at bounding box center [387, 279] width 185 height 38
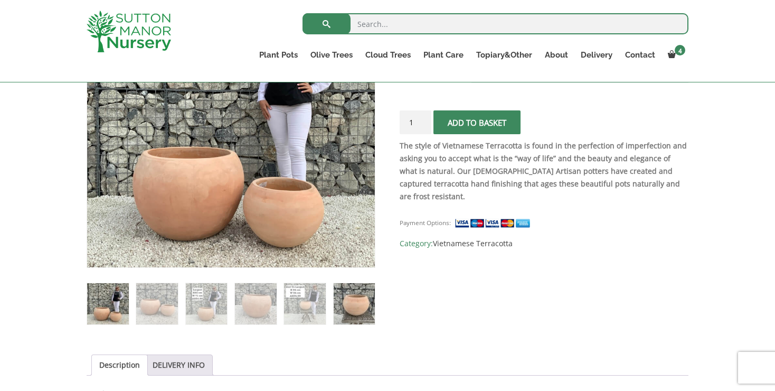
scroll to position [265, 0]
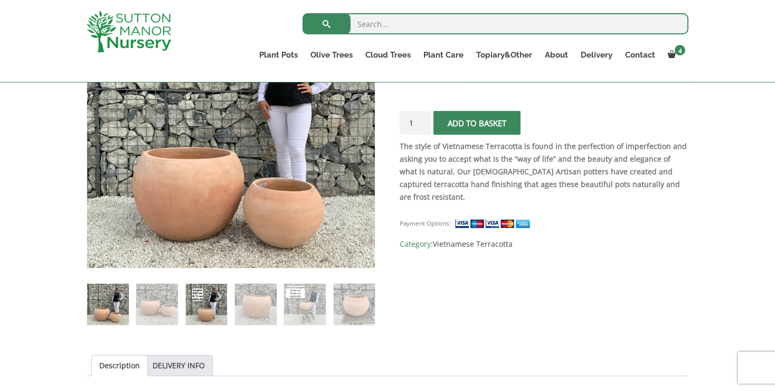
click at [204, 303] on img at bounding box center [207, 305] width 42 height 42
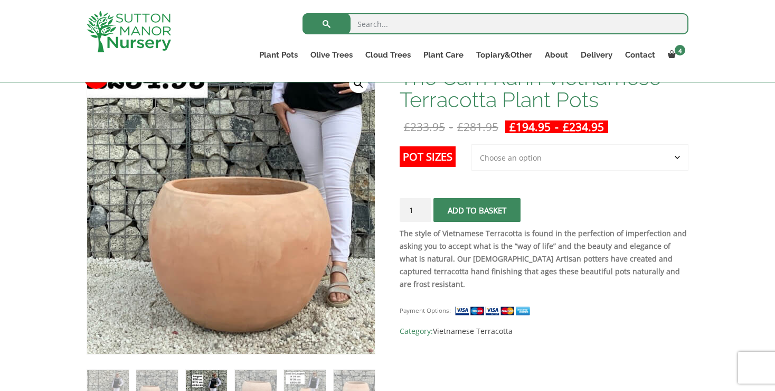
scroll to position [182, 0]
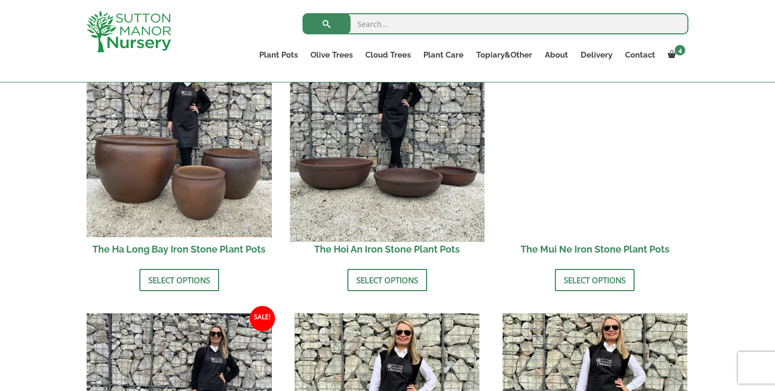
scroll to position [409, 0]
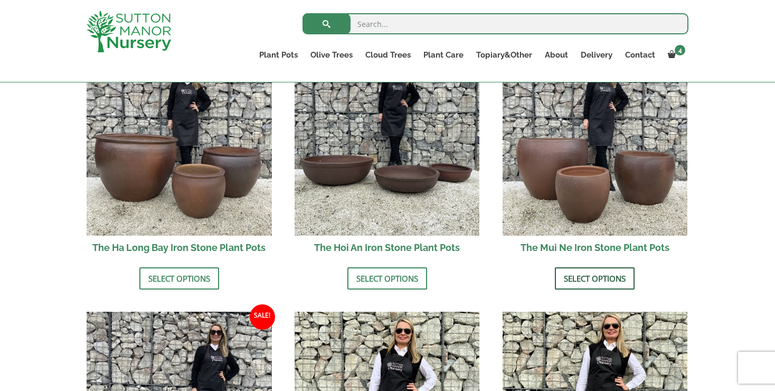
click at [578, 276] on link "Select options" at bounding box center [595, 278] width 80 height 22
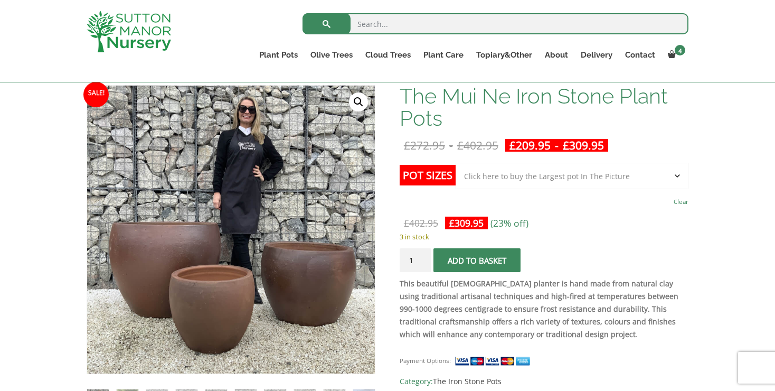
scroll to position [157, 0]
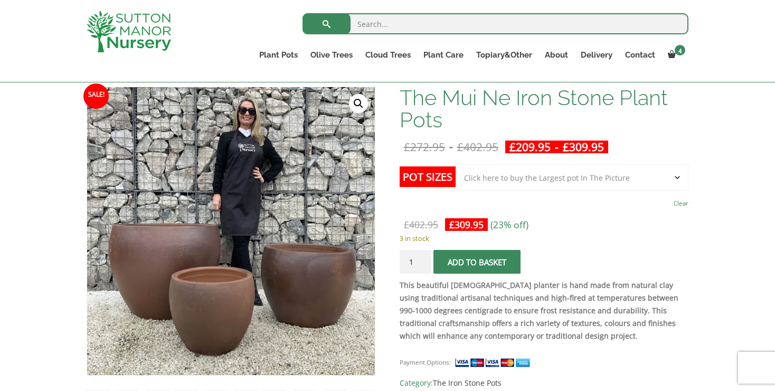
click at [478, 259] on button "Add to basket" at bounding box center [477, 262] width 87 height 24
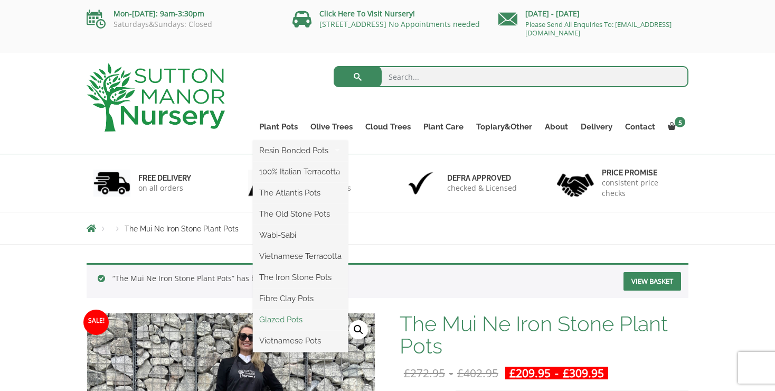
click at [285, 318] on link "Glazed Pots" at bounding box center [300, 320] width 95 height 16
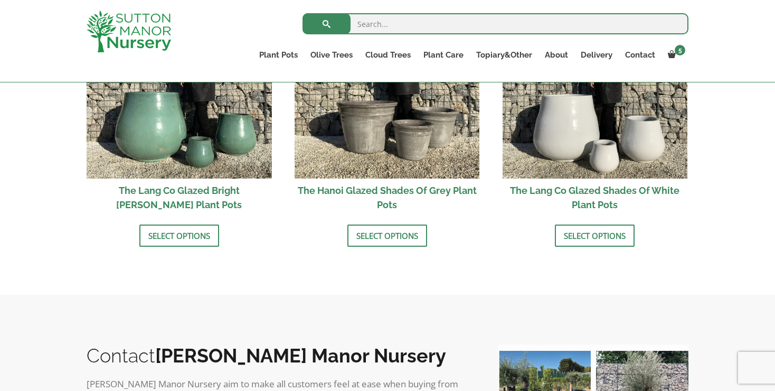
scroll to position [1188, 0]
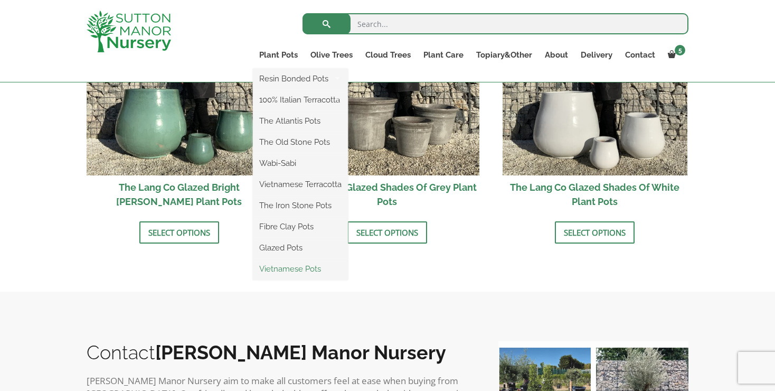
click at [292, 268] on link "Vietnamese Pots" at bounding box center [300, 269] width 95 height 16
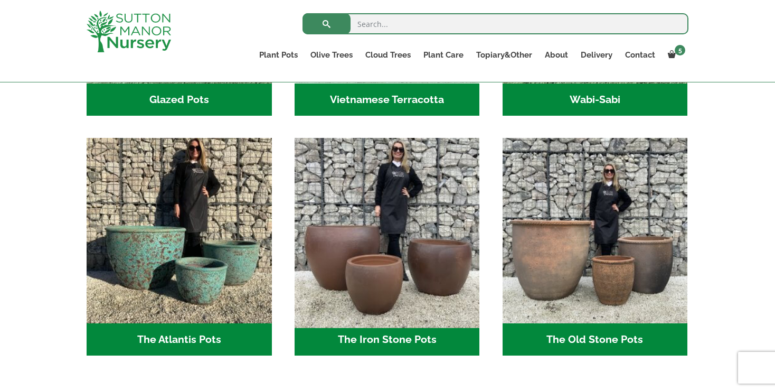
scroll to position [500, 0]
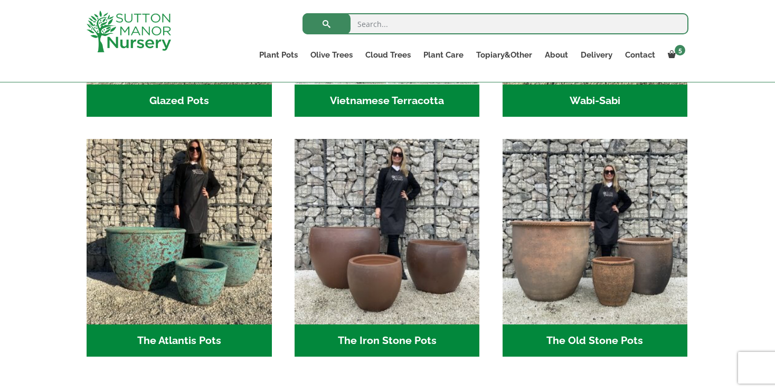
click at [171, 336] on h2 "The Atlantis Pots (11)" at bounding box center [179, 340] width 185 height 33
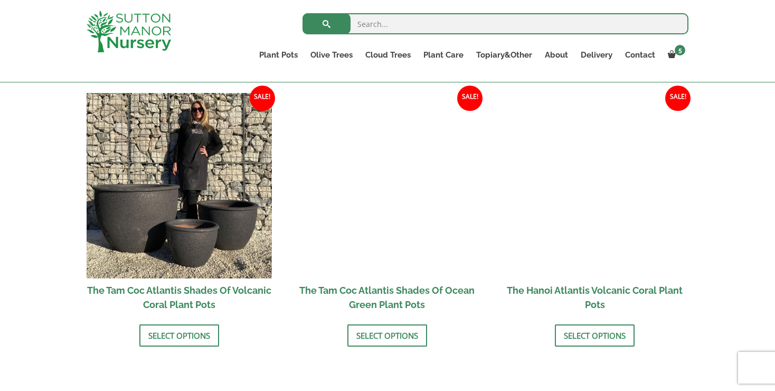
scroll to position [903, 0]
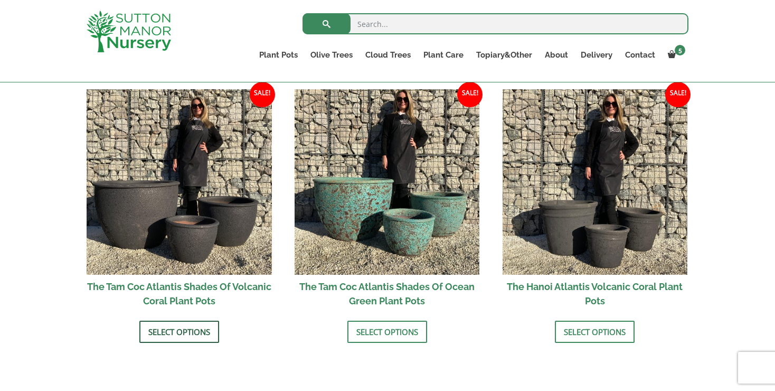
click at [167, 330] on link "Select options" at bounding box center [179, 332] width 80 height 22
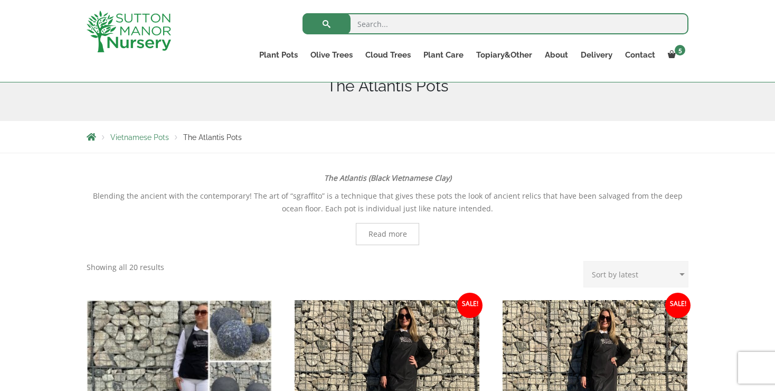
scroll to position [137, 0]
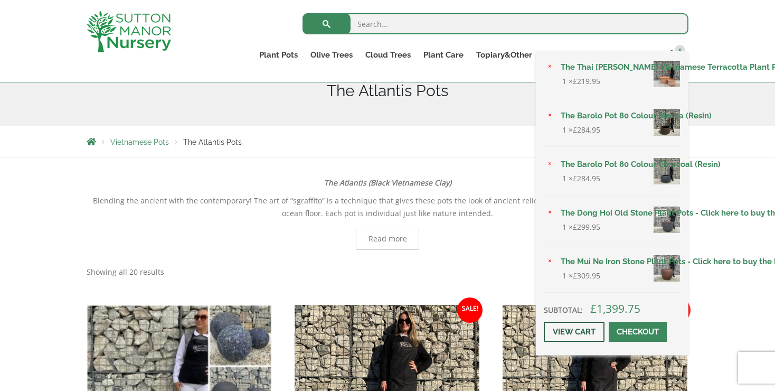
click at [578, 342] on link "View cart" at bounding box center [574, 332] width 61 height 20
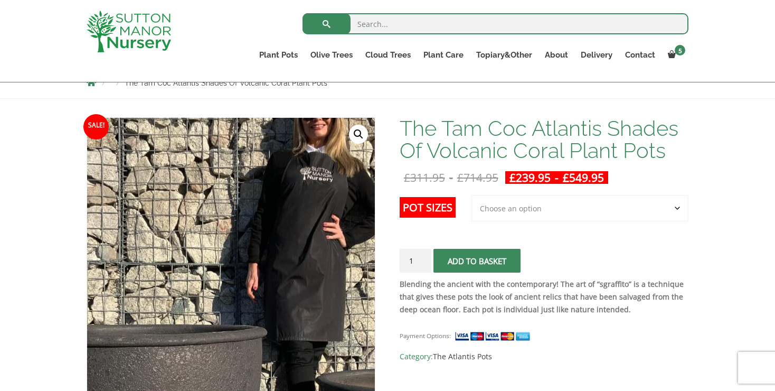
scroll to position [113, 0]
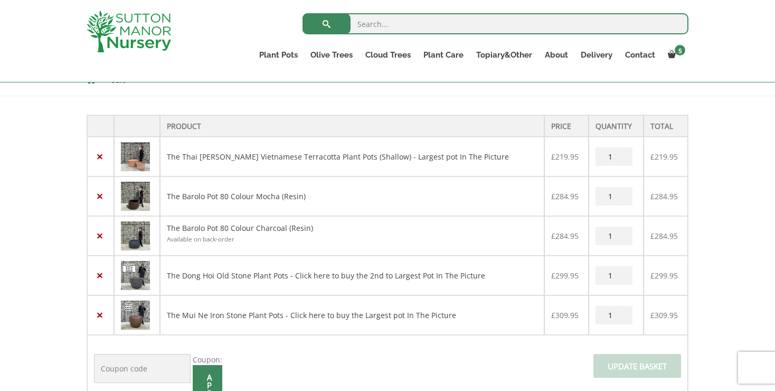
scroll to position [196, 0]
